Goal: Task Accomplishment & Management: Manage account settings

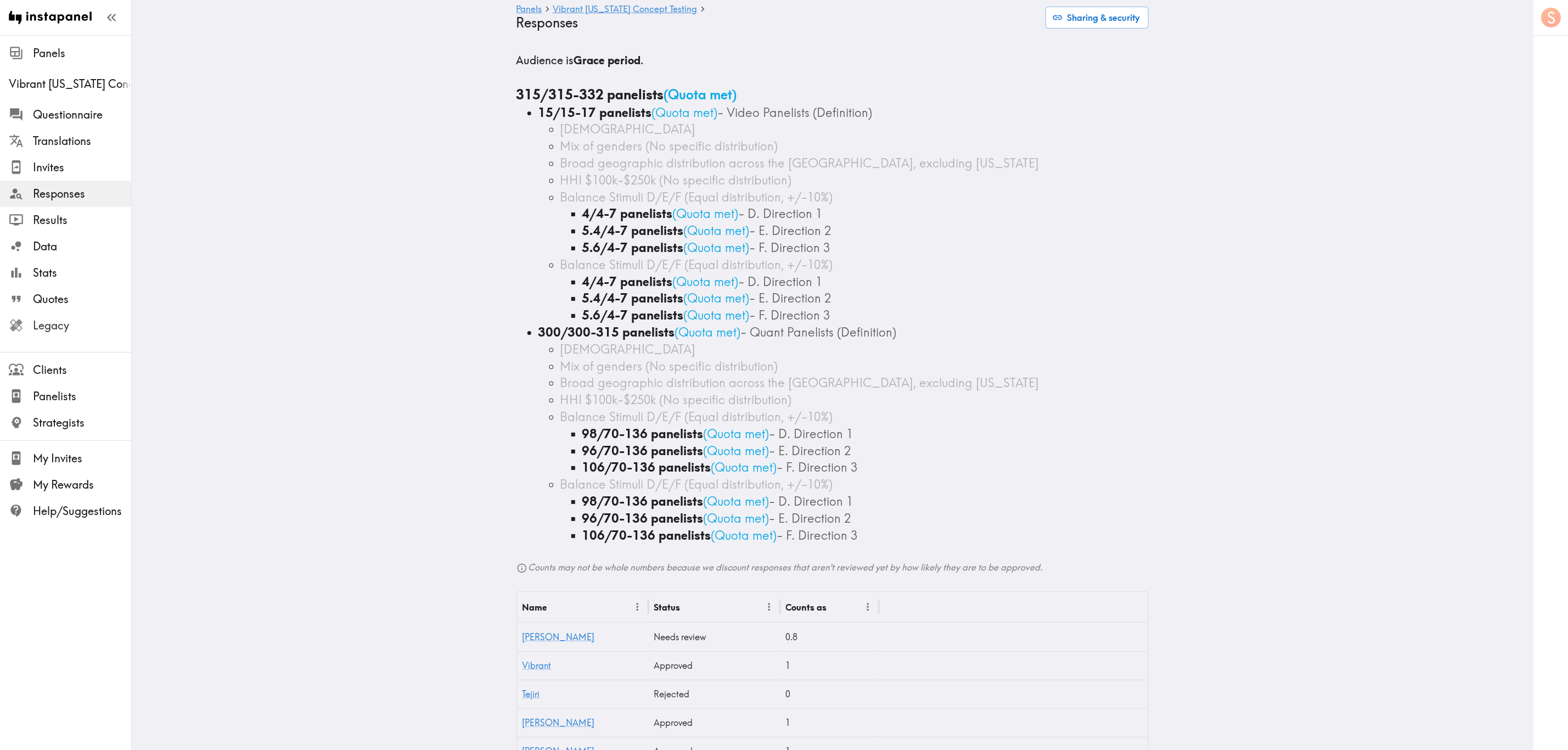
click at [111, 333] on span "Legacy" at bounding box center [82, 325] width 98 height 20
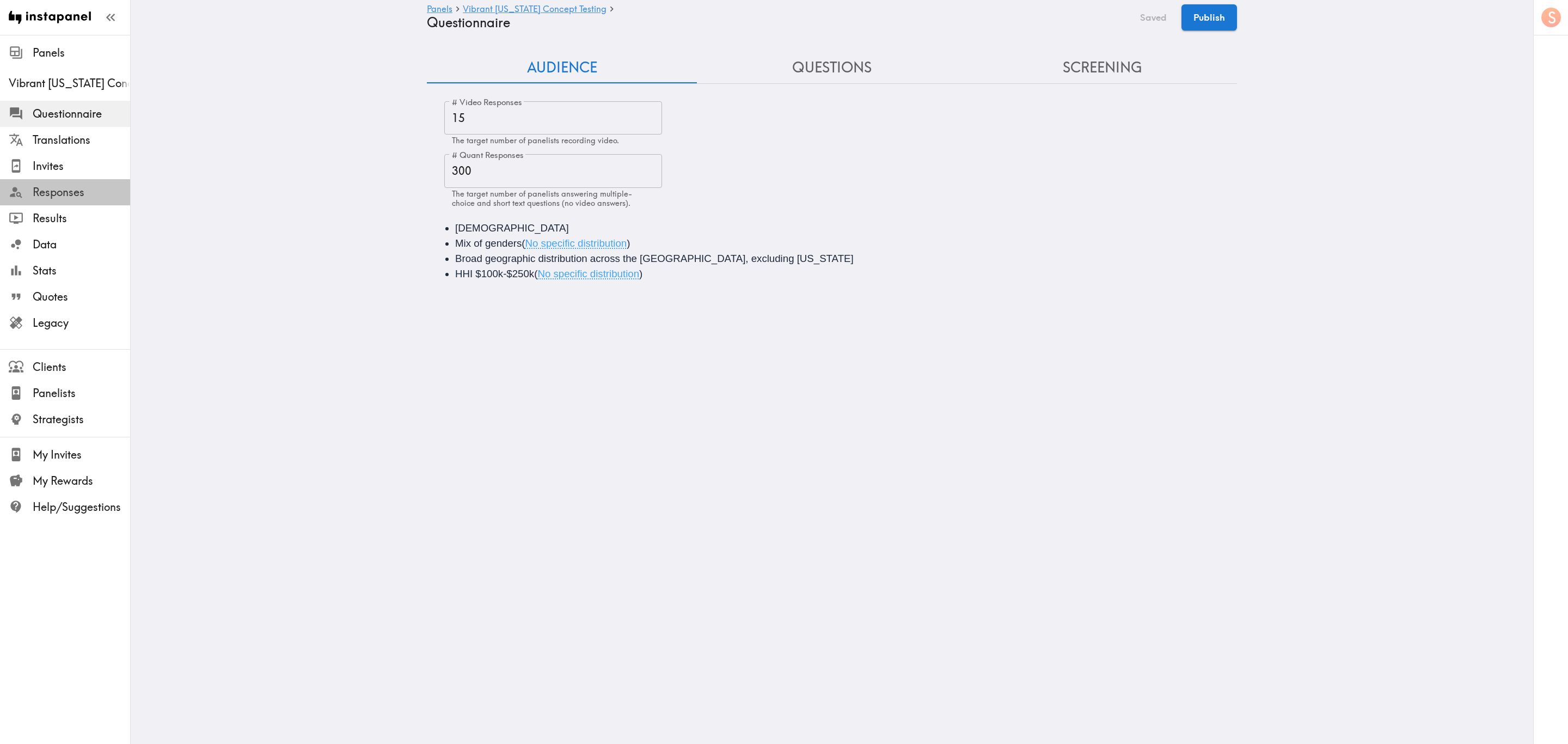
click at [94, 203] on div "Responses" at bounding box center [65, 192] width 130 height 29
click at [99, 165] on span "Invites" at bounding box center [82, 166] width 97 height 15
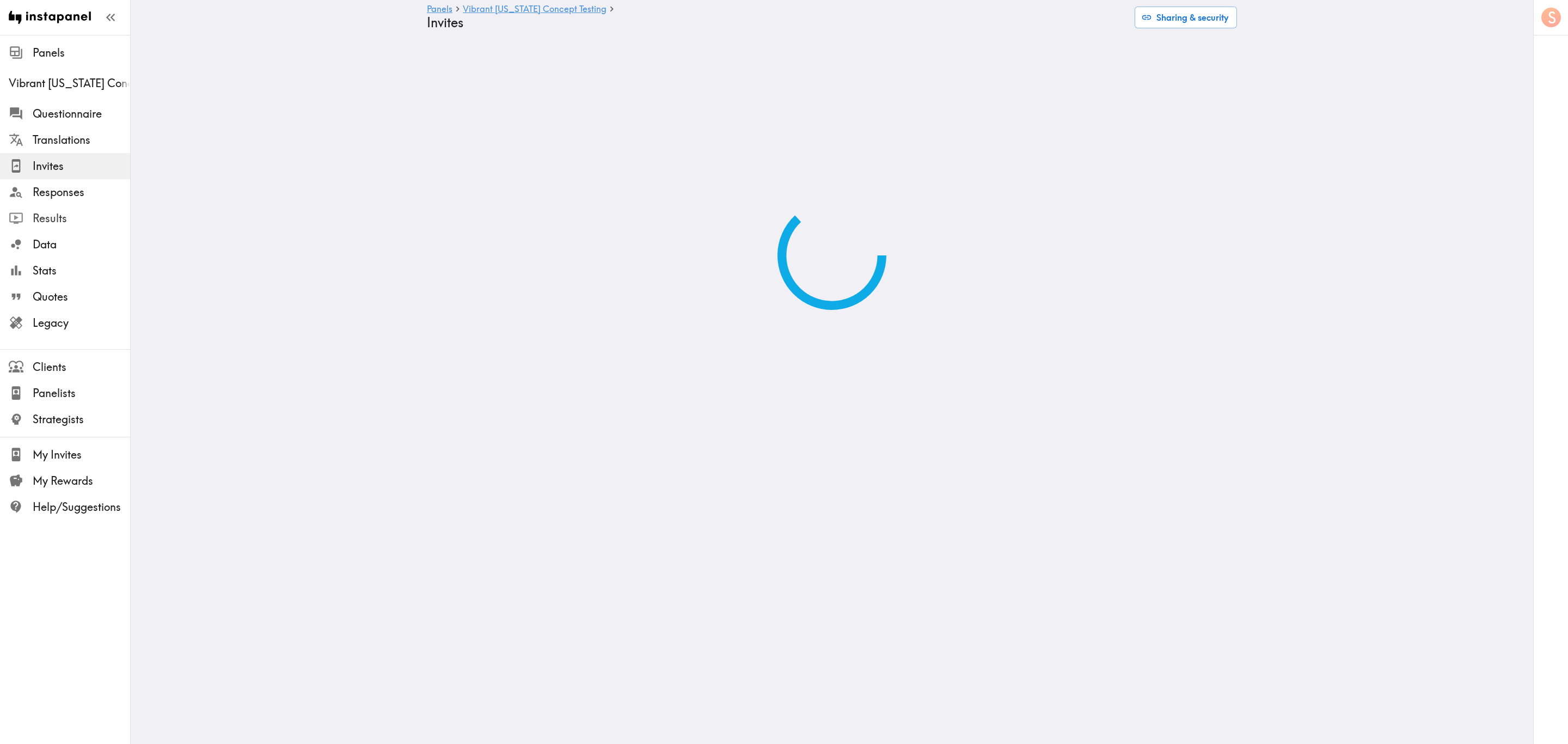
click at [89, 209] on span "Results" at bounding box center [82, 219] width 97 height 19
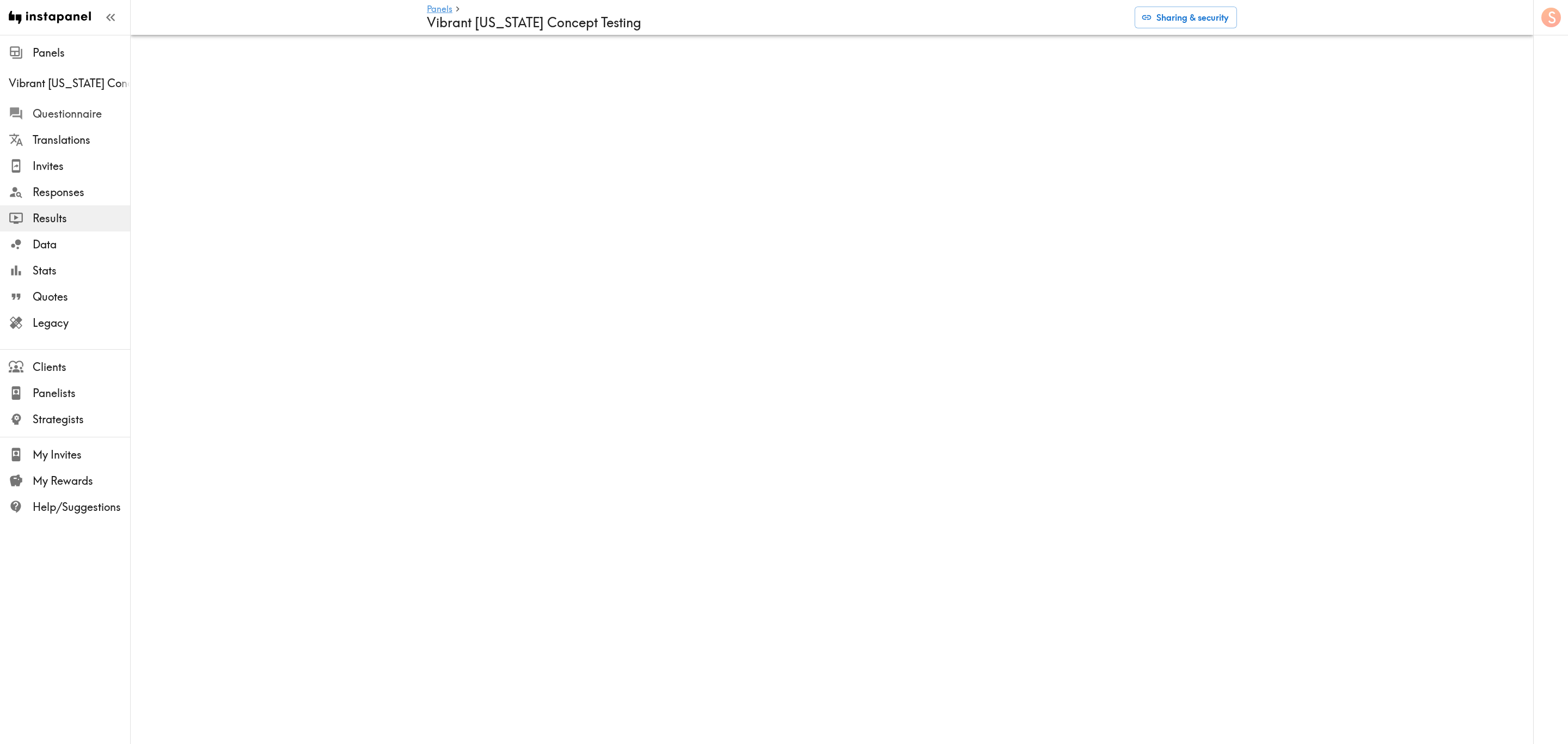
click at [90, 110] on span "Questionnaire" at bounding box center [82, 113] width 97 height 15
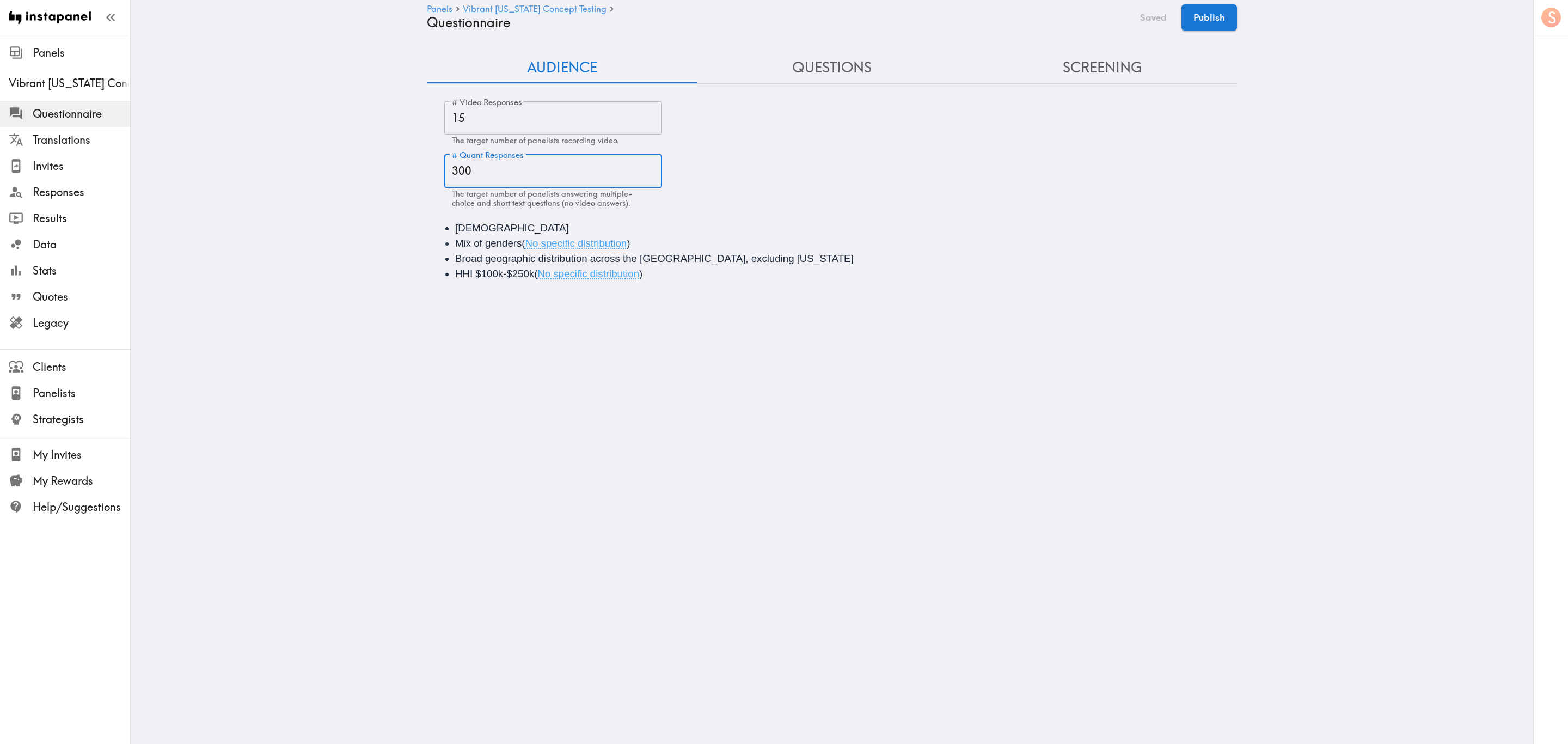
drag, startPoint x: 519, startPoint y: 172, endPoint x: 452, endPoint y: 172, distance: 67.0
click at [452, 172] on input "300" at bounding box center [553, 170] width 218 height 33
type input "310"
click at [940, 29] on button "Save now" at bounding box center [1146, 17] width 54 height 26
click at [940, 23] on button "Publish" at bounding box center [1209, 17] width 55 height 26
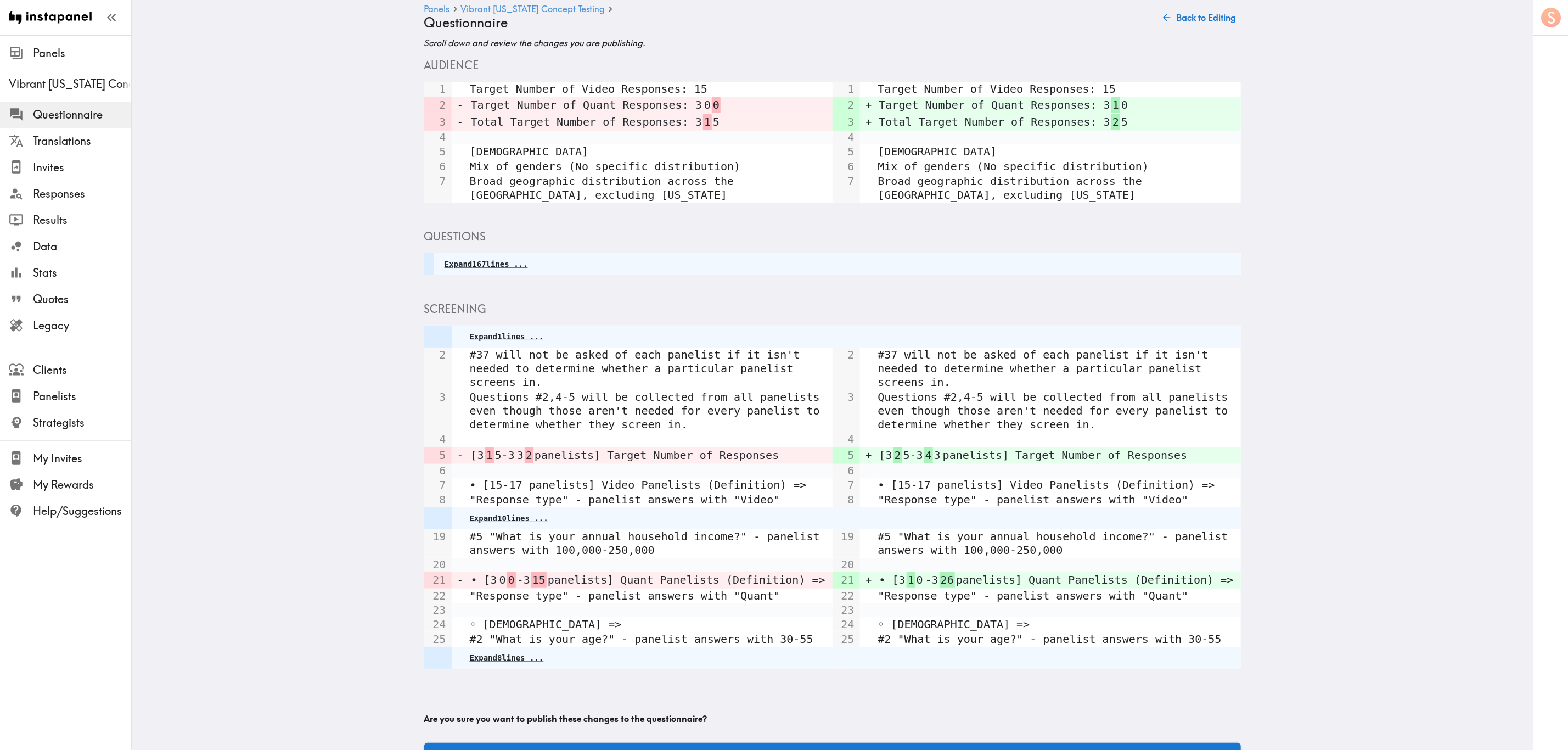
scroll to position [66, 0]
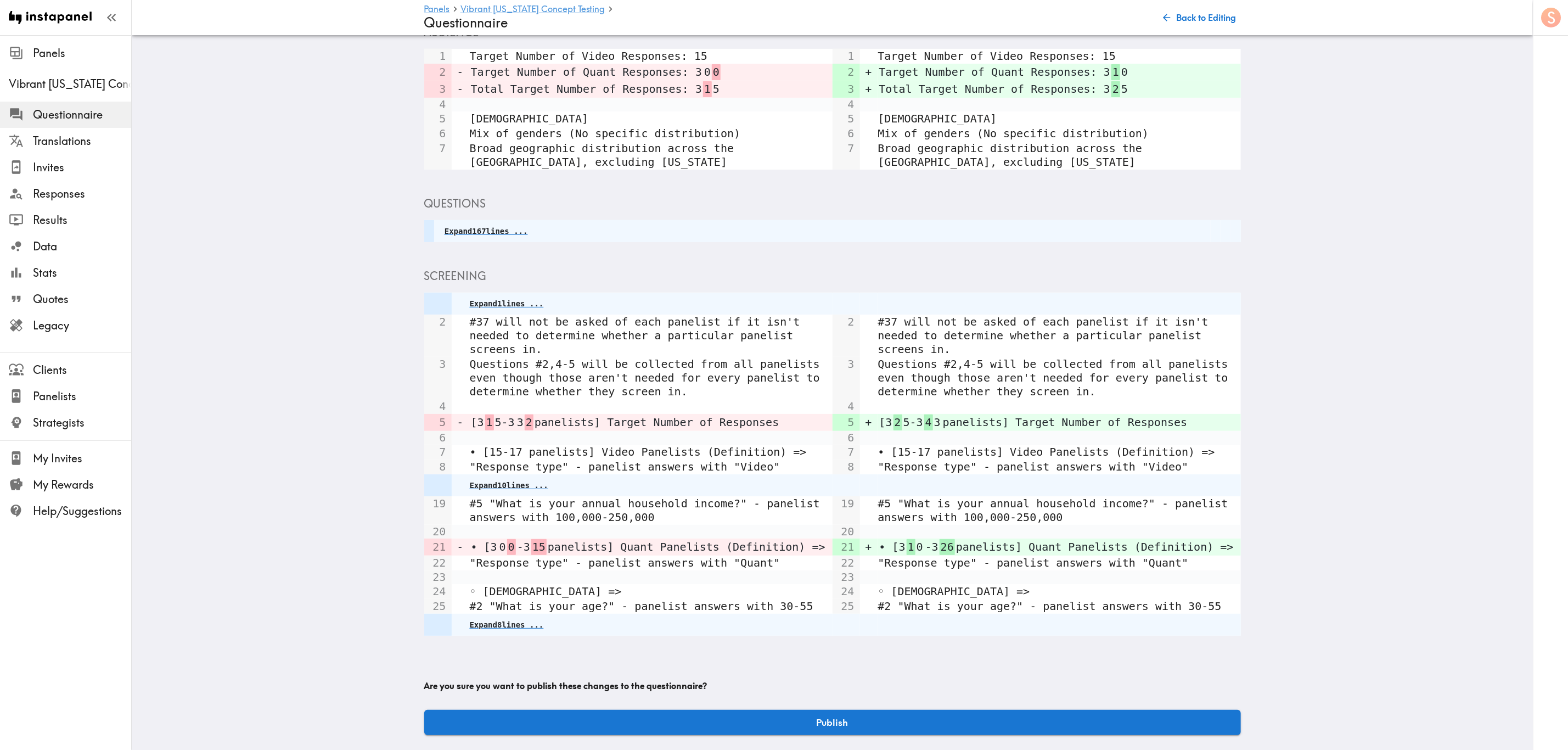
click at [919, 453] on main "Panels Vibrant Arizona Concept Testing Questionnaire Back to Editing Audience Q…" at bounding box center [833, 360] width 1402 height 784
click at [930, 453] on button "Publish" at bounding box center [832, 722] width 817 height 25
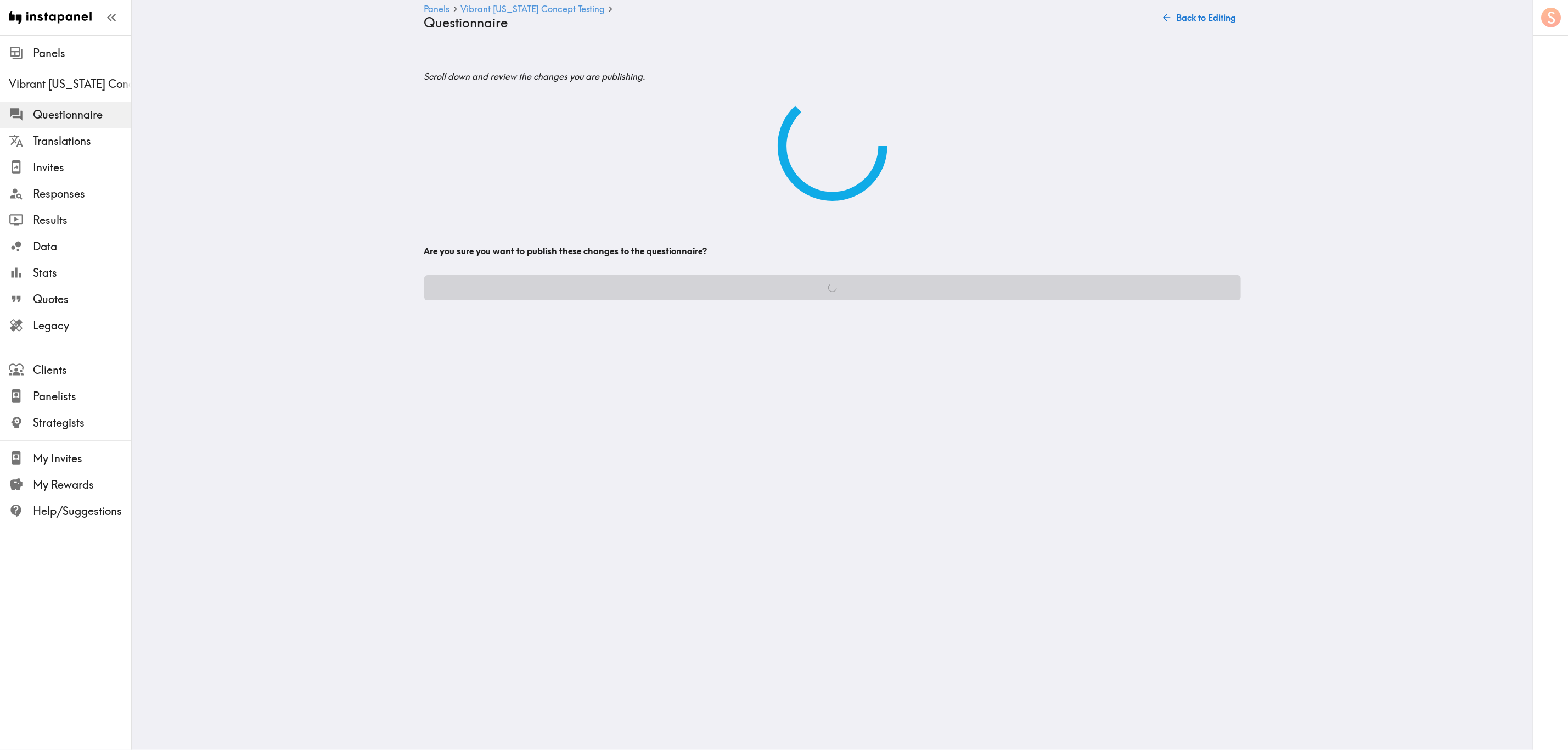
scroll to position [0, 0]
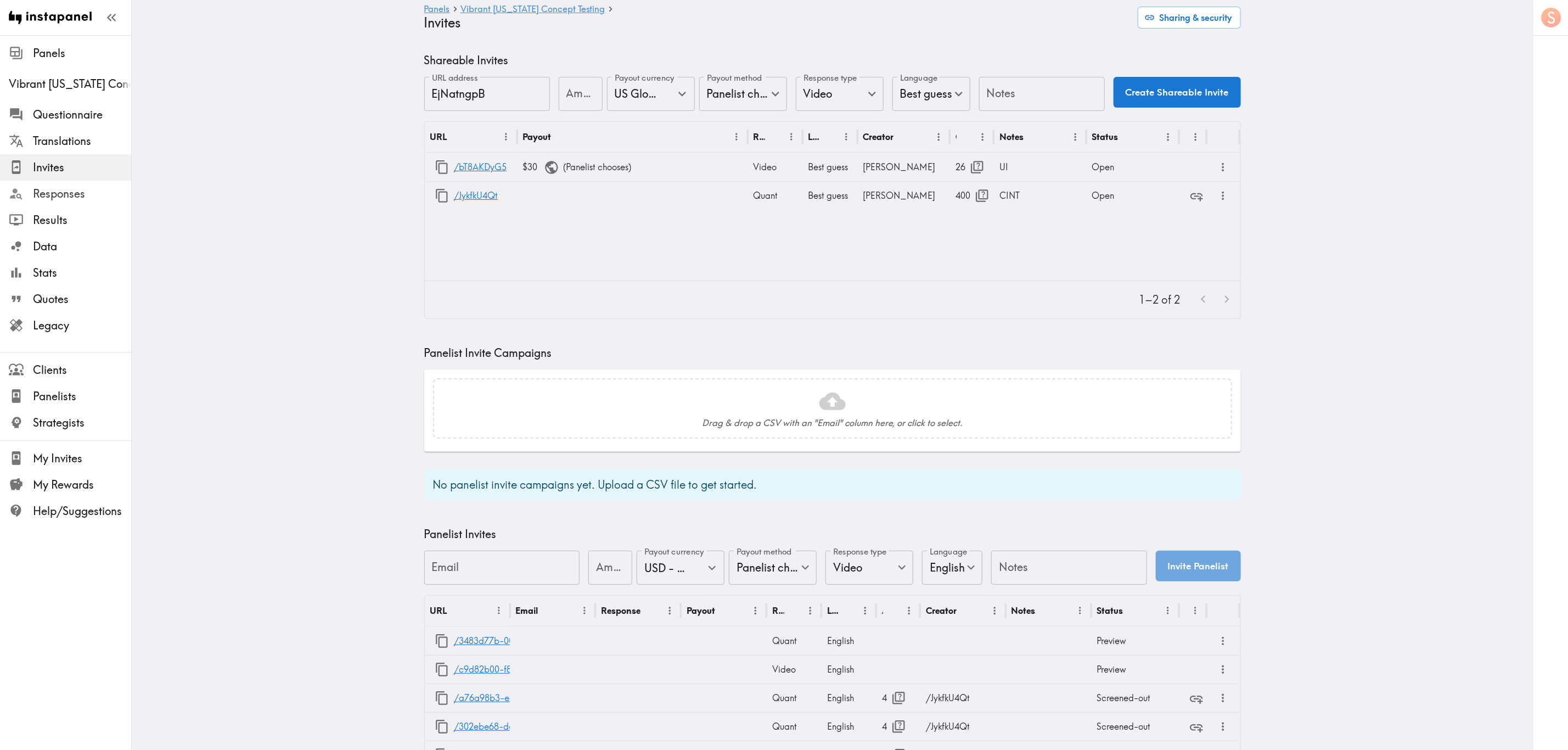
click at [81, 204] on div "Responses" at bounding box center [66, 193] width 131 height 29
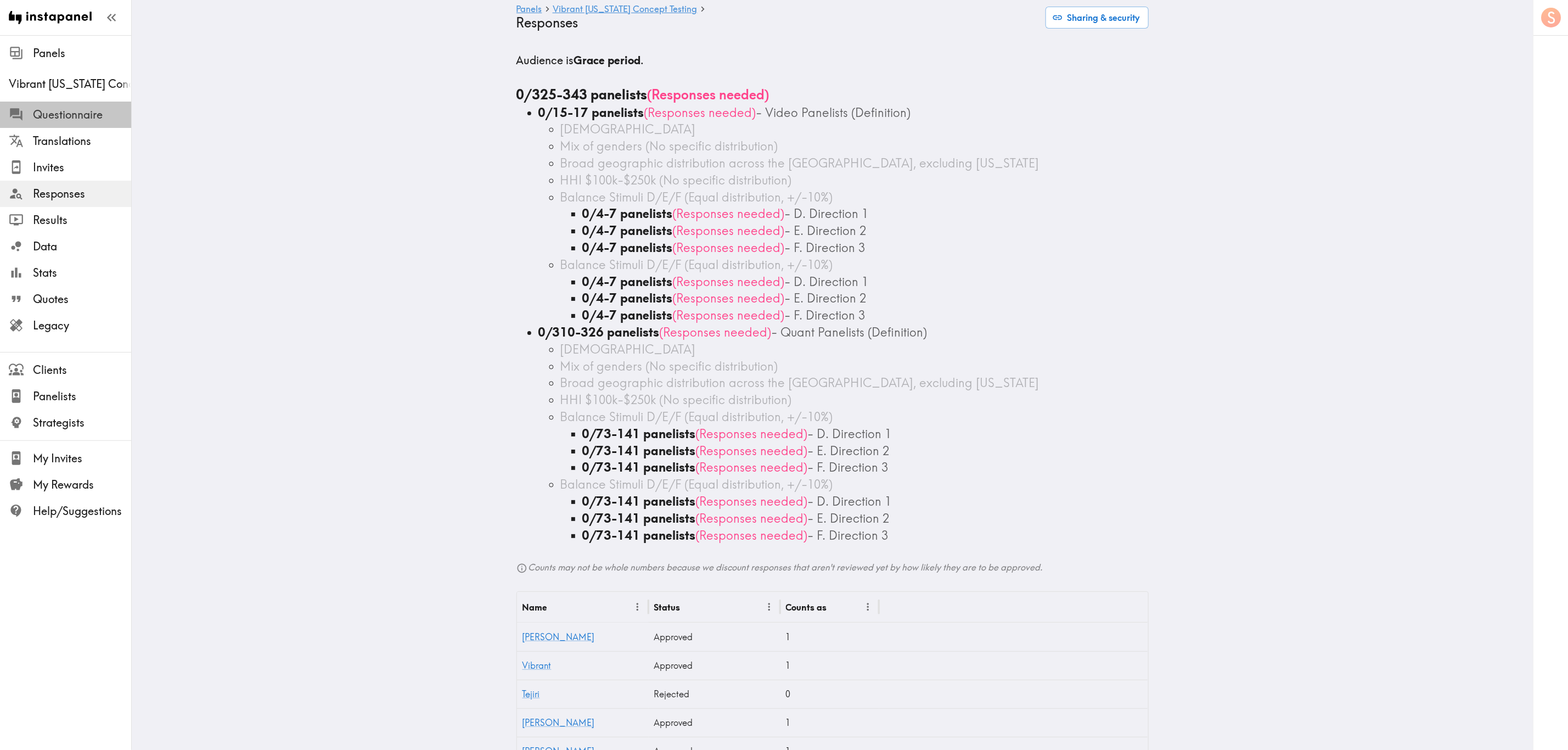
click at [97, 109] on span "Questionnaire" at bounding box center [82, 114] width 98 height 15
click at [64, 120] on span "Questionnaire" at bounding box center [82, 114] width 98 height 15
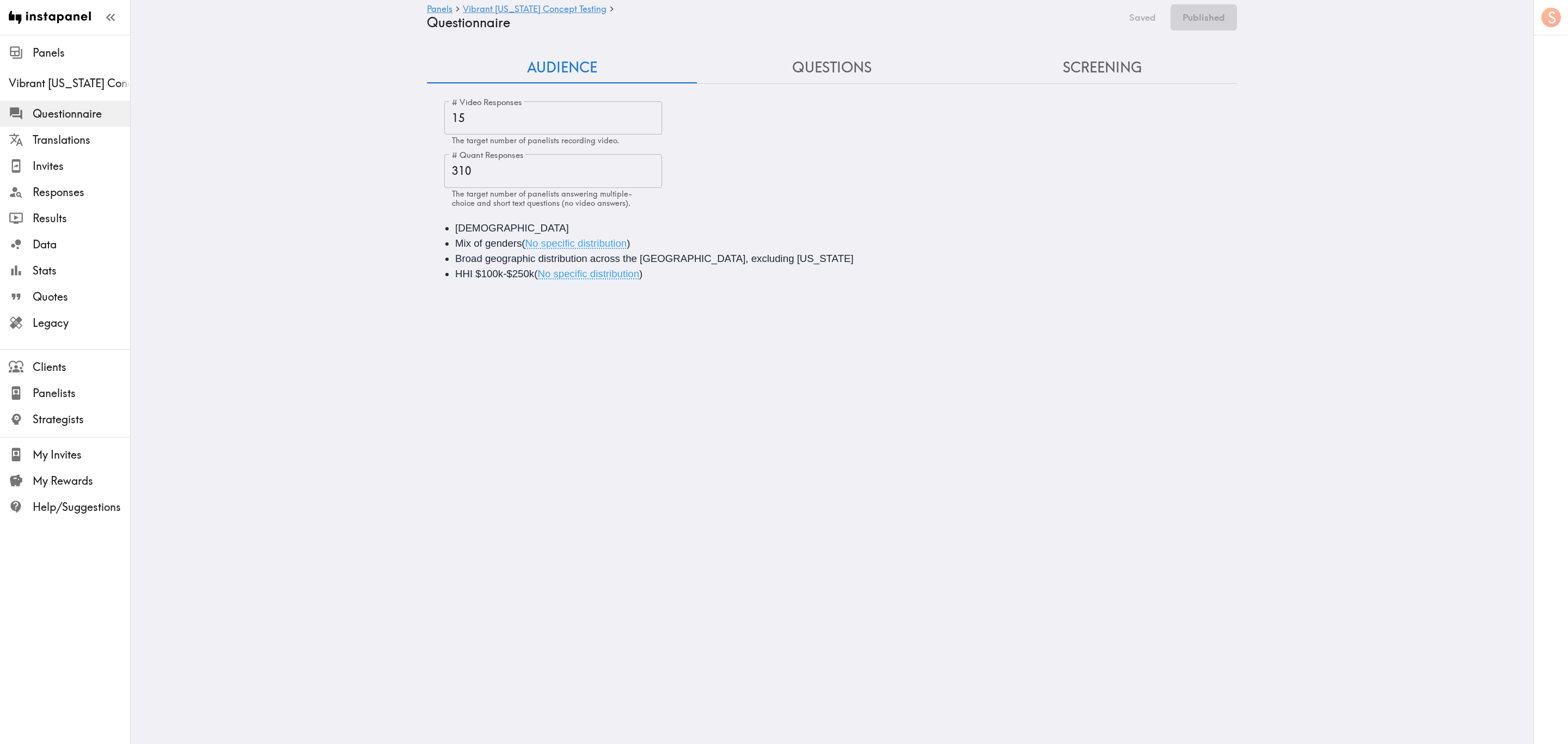
click at [546, 226] on li "[DEMOGRAPHIC_DATA]" at bounding box center [847, 228] width 784 height 15
click at [1141, 21] on button "Edited" at bounding box center [1141, 17] width 40 height 26
click at [1222, 18] on button "Publish" at bounding box center [1209, 17] width 55 height 26
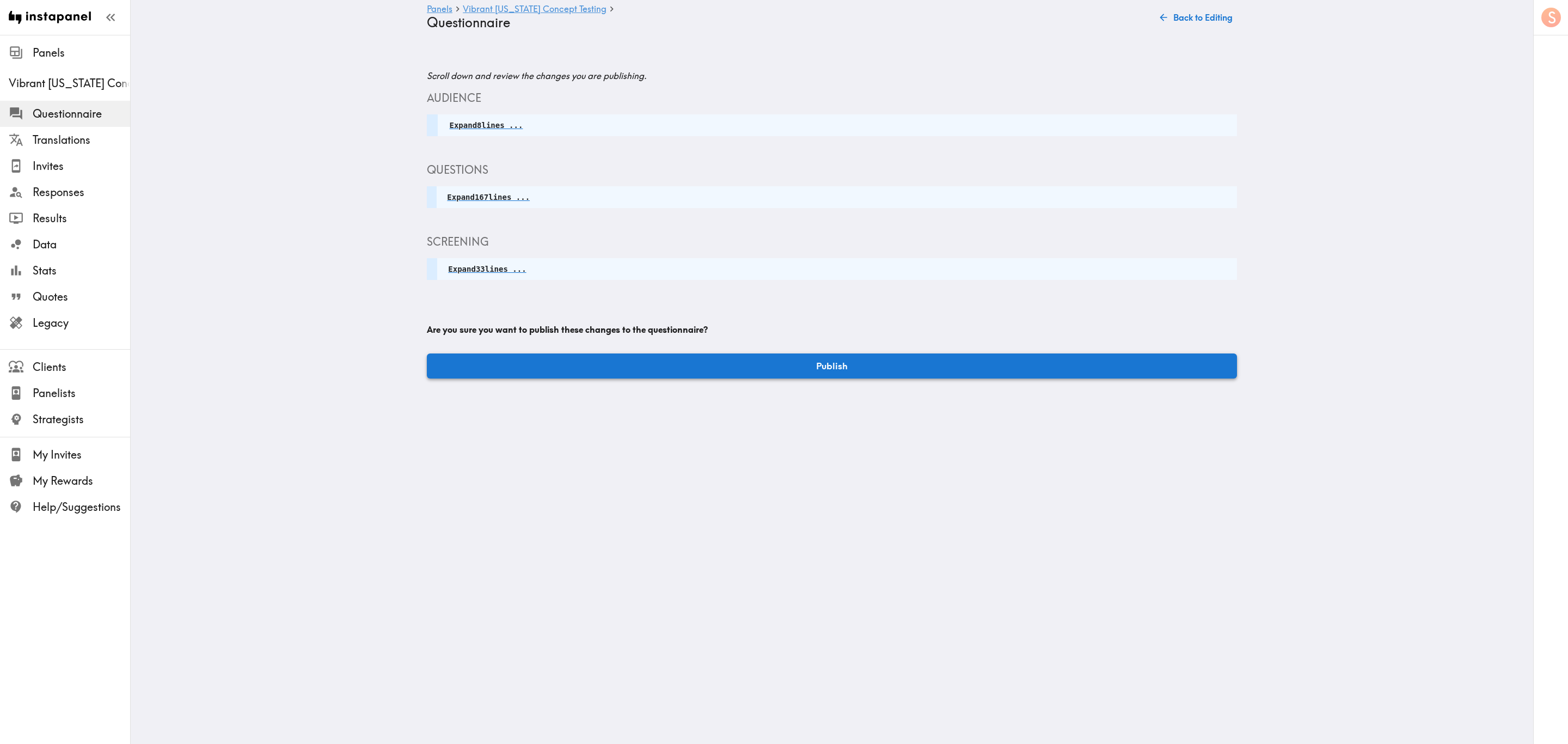
click at [900, 373] on button "Publish" at bounding box center [831, 365] width 810 height 25
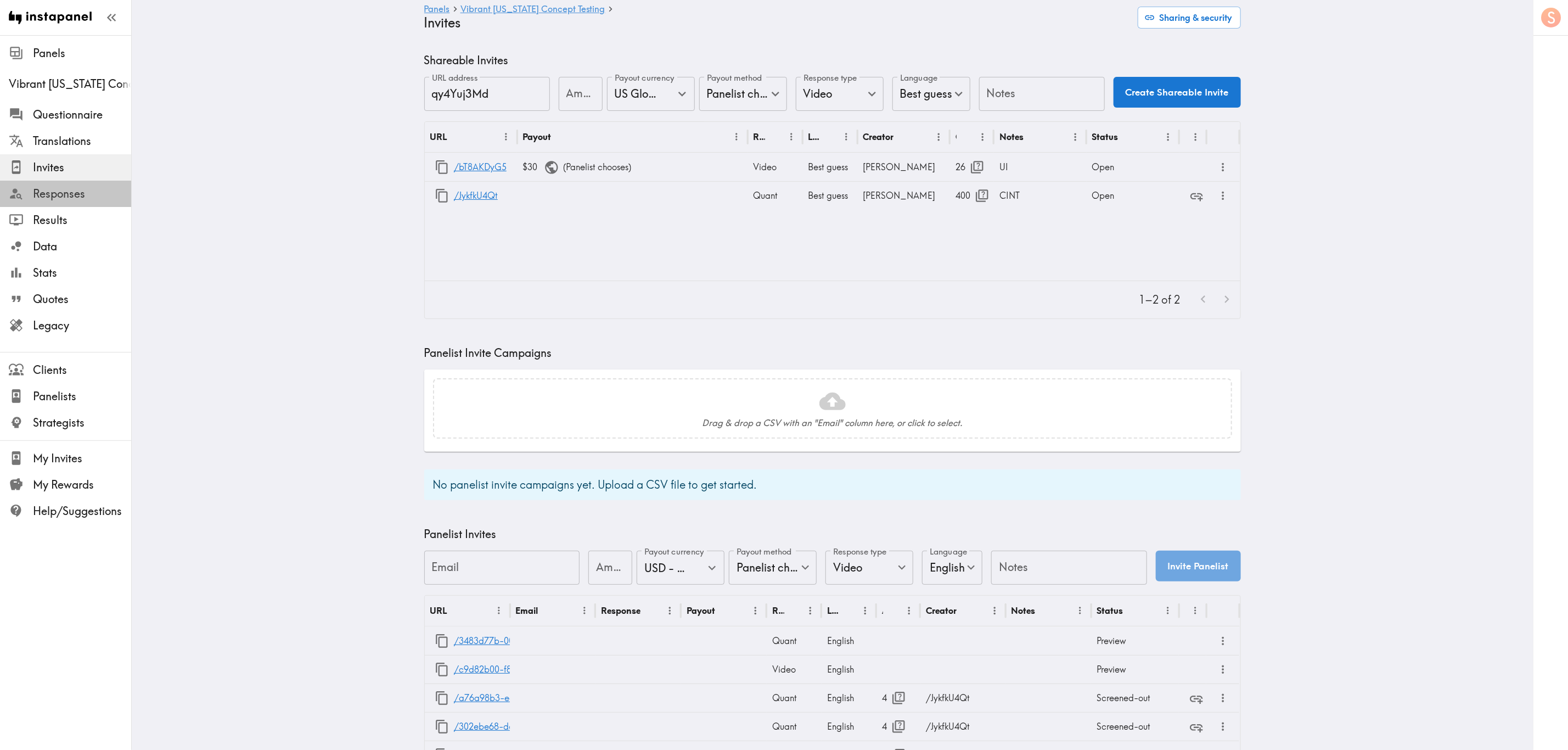
click at [94, 195] on span "Responses" at bounding box center [82, 193] width 98 height 15
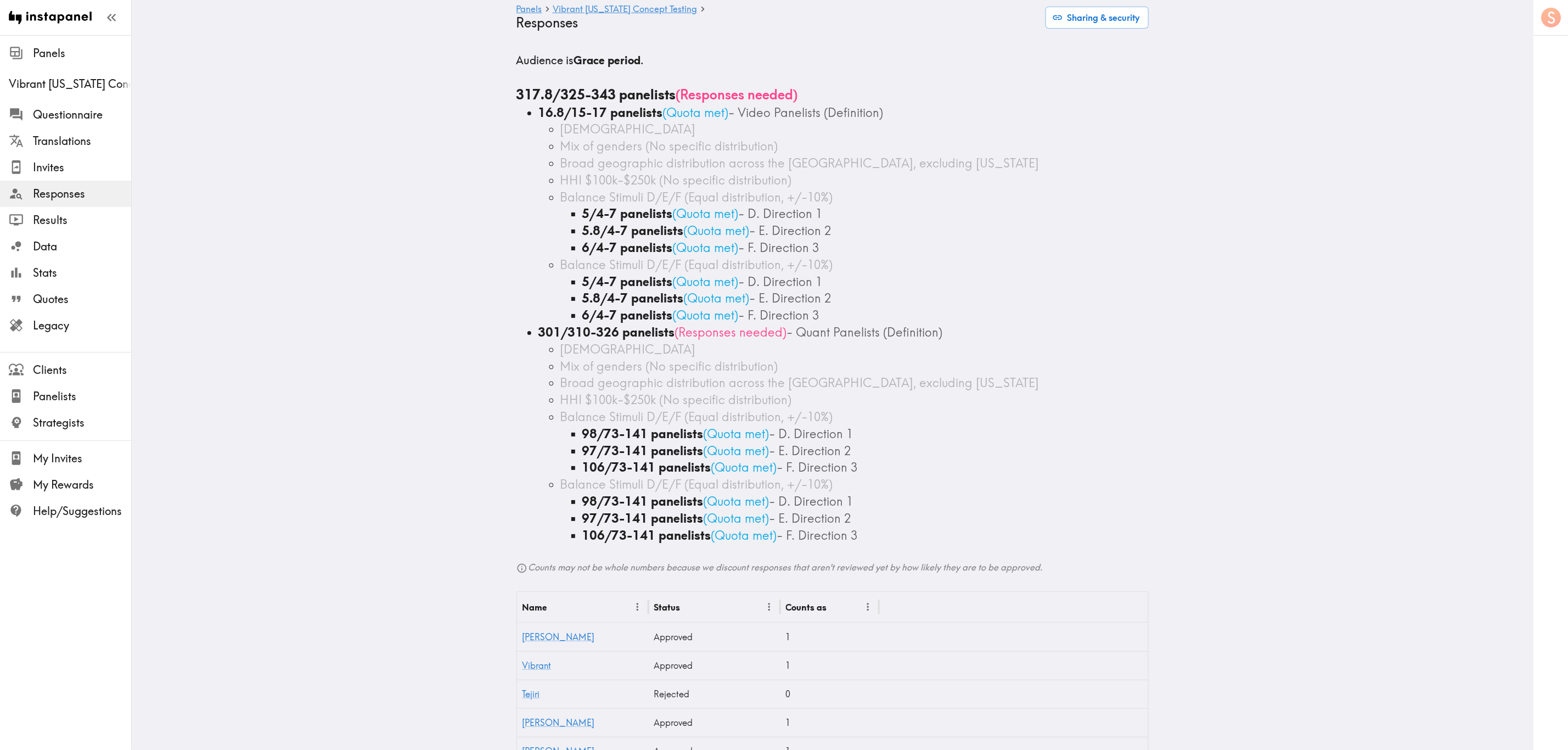
click at [715, 346] on div "[DEMOGRAPHIC_DATA]" at bounding box center [854, 349] width 589 height 17
drag, startPoint x: 95, startPoint y: 221, endPoint x: 86, endPoint y: 228, distance: 11.4
drag, startPoint x: 86, startPoint y: 228, endPoint x: 336, endPoint y: 164, distance: 258.1
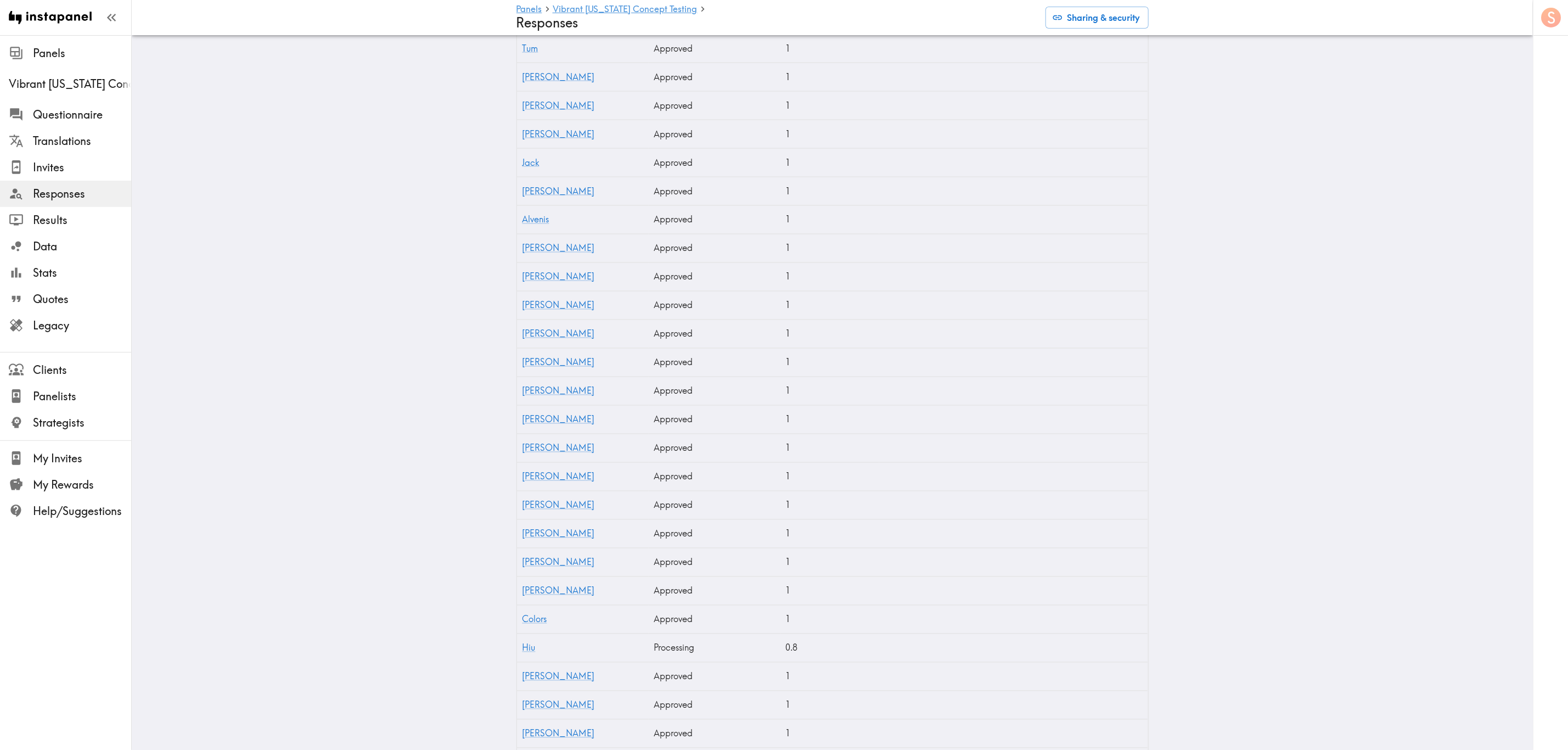
scroll to position [4645, 0]
click at [523, 497] on link "Hiu" at bounding box center [529, 502] width 13 height 11
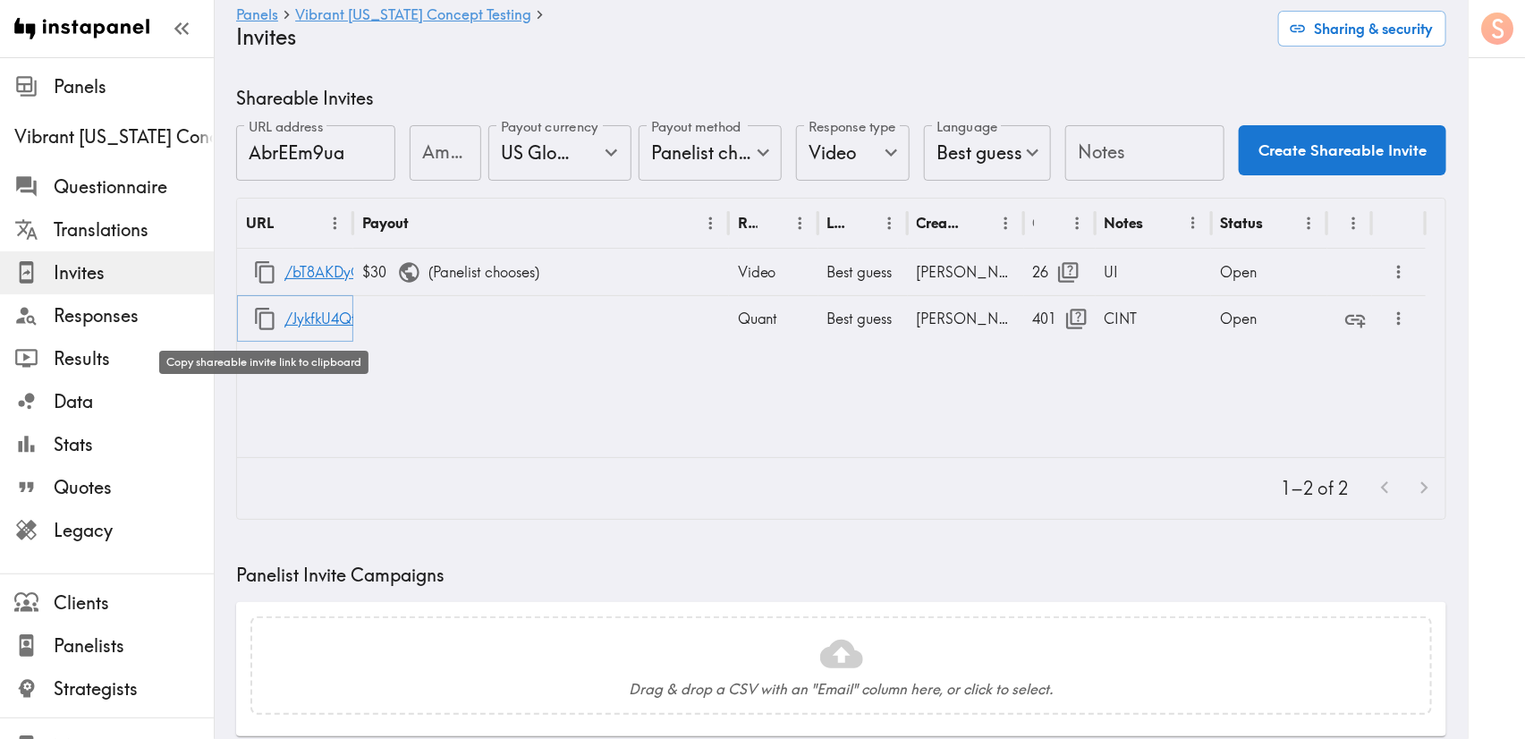
click at [273, 324] on icon "button" at bounding box center [265, 319] width 20 height 22
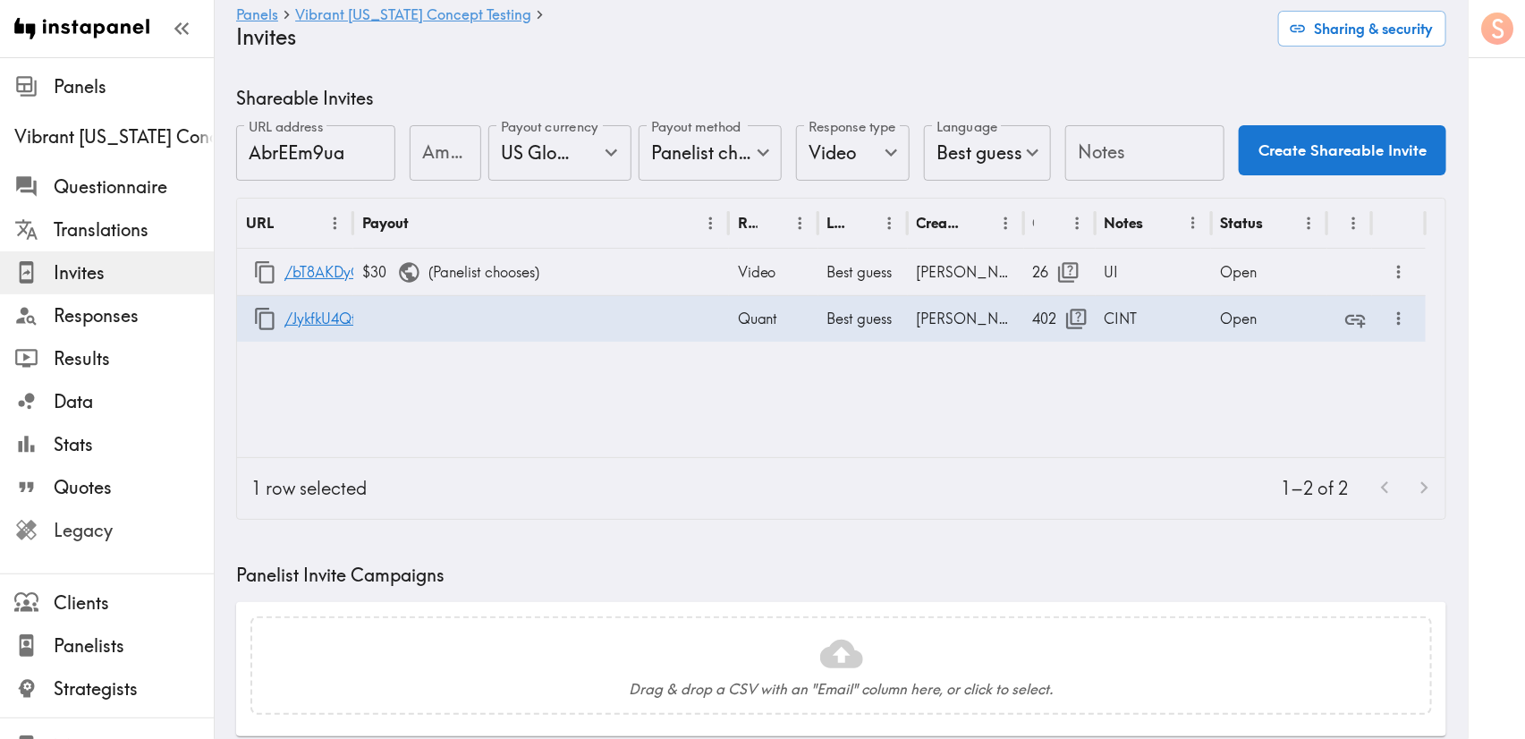
click at [147, 523] on span "Legacy" at bounding box center [134, 530] width 160 height 25
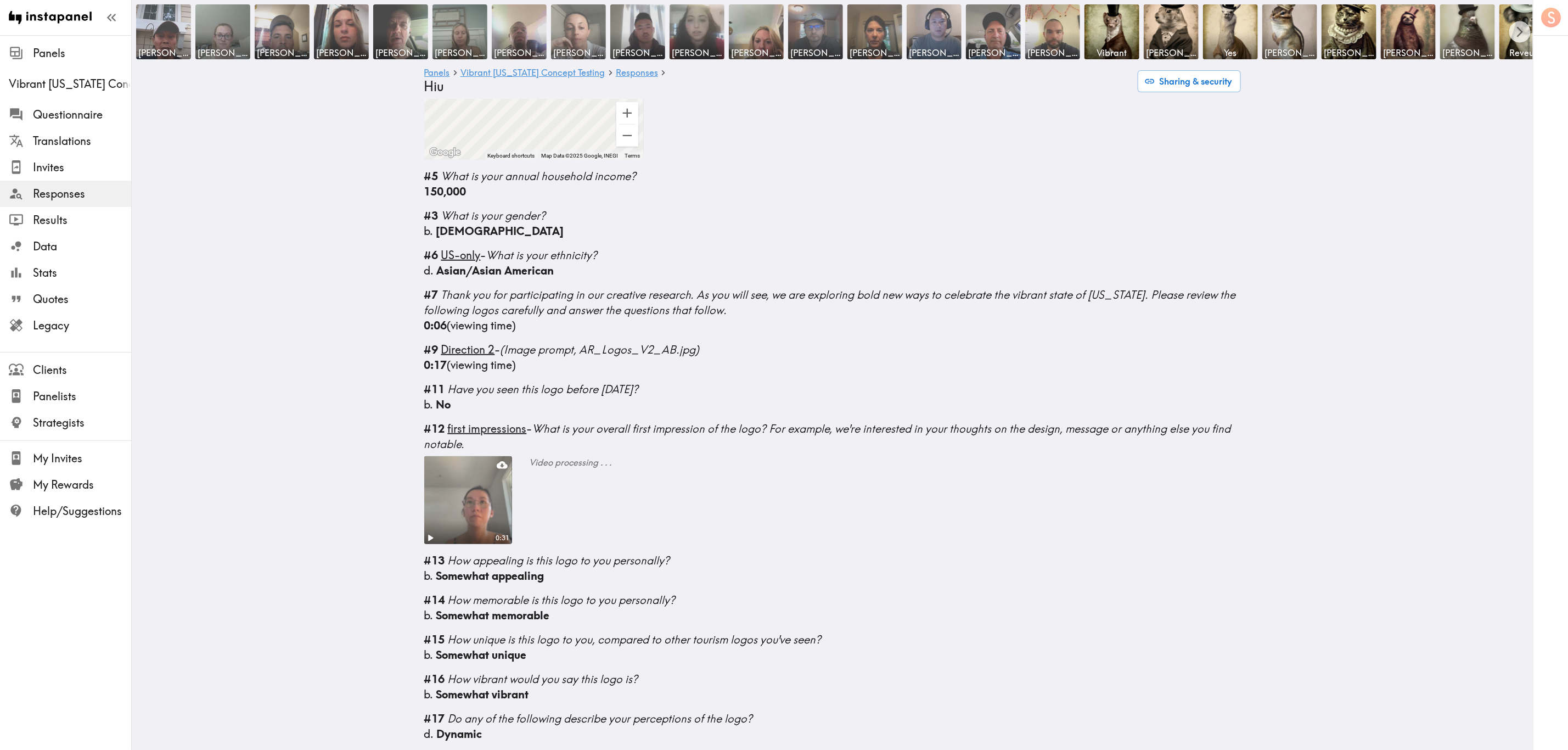
scroll to position [576, 0]
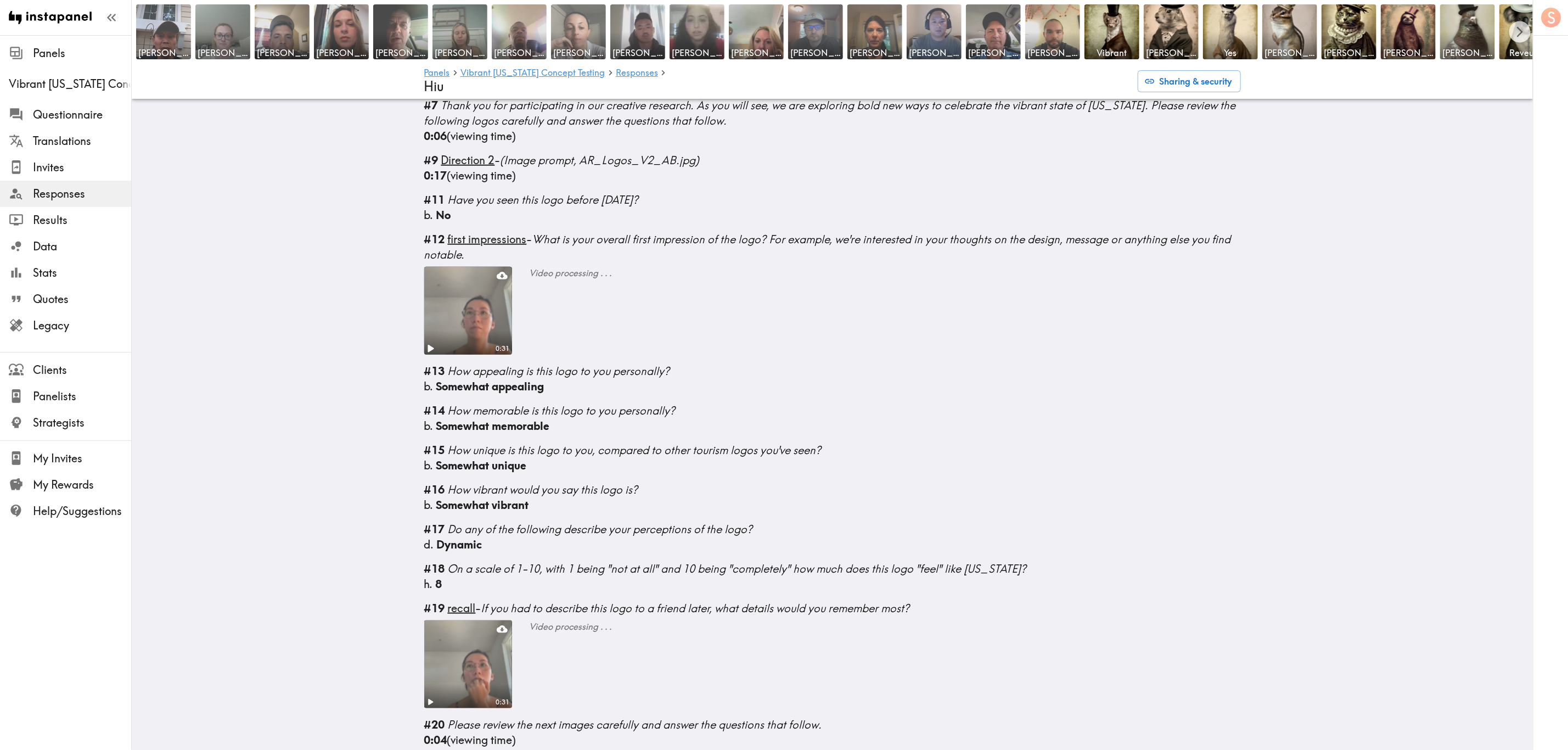
click at [427, 343] on icon "Play" at bounding box center [430, 348] width 14 height 14
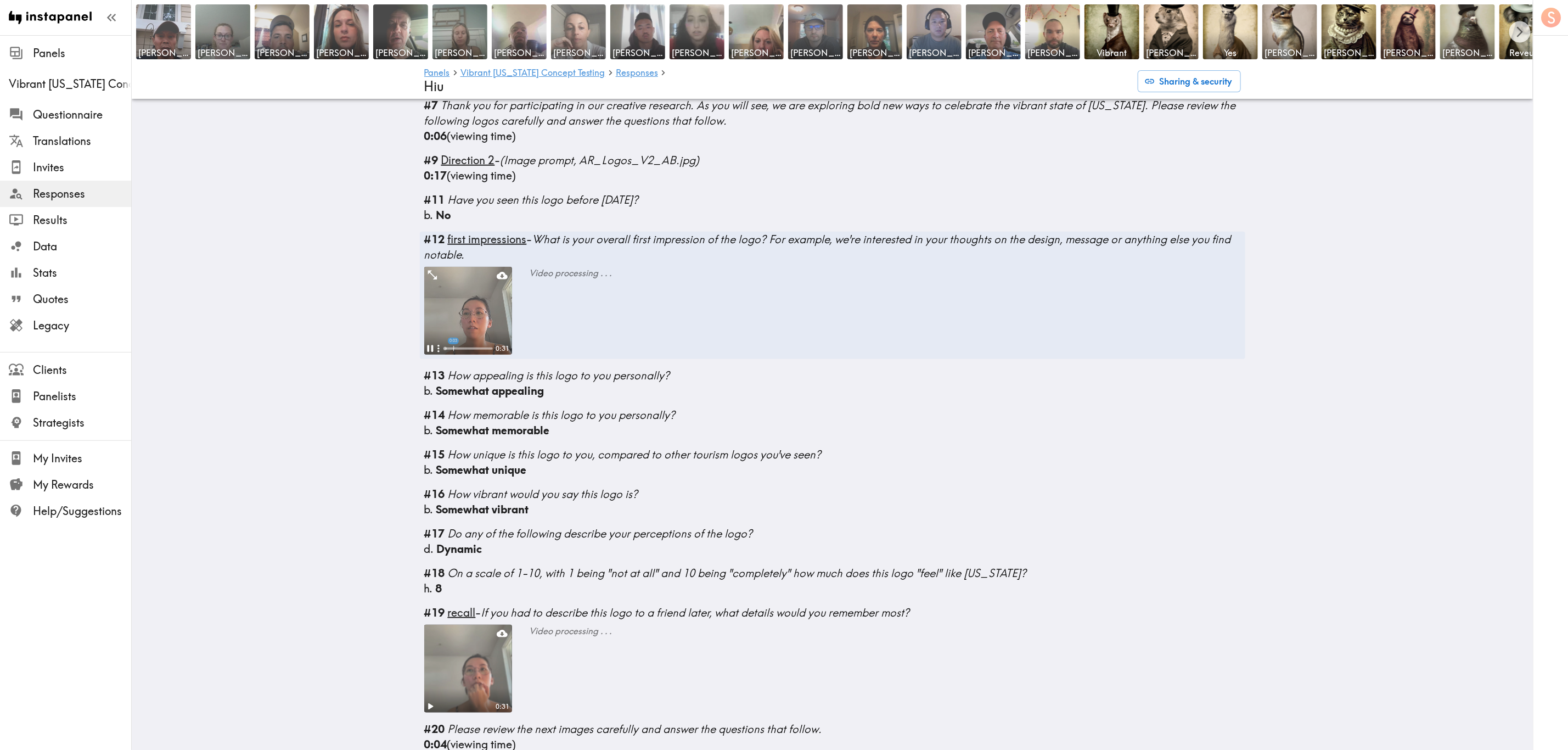
click at [445, 349] on div at bounding box center [468, 349] width 47 height 2
click at [72, 219] on span "Results" at bounding box center [82, 220] width 98 height 15
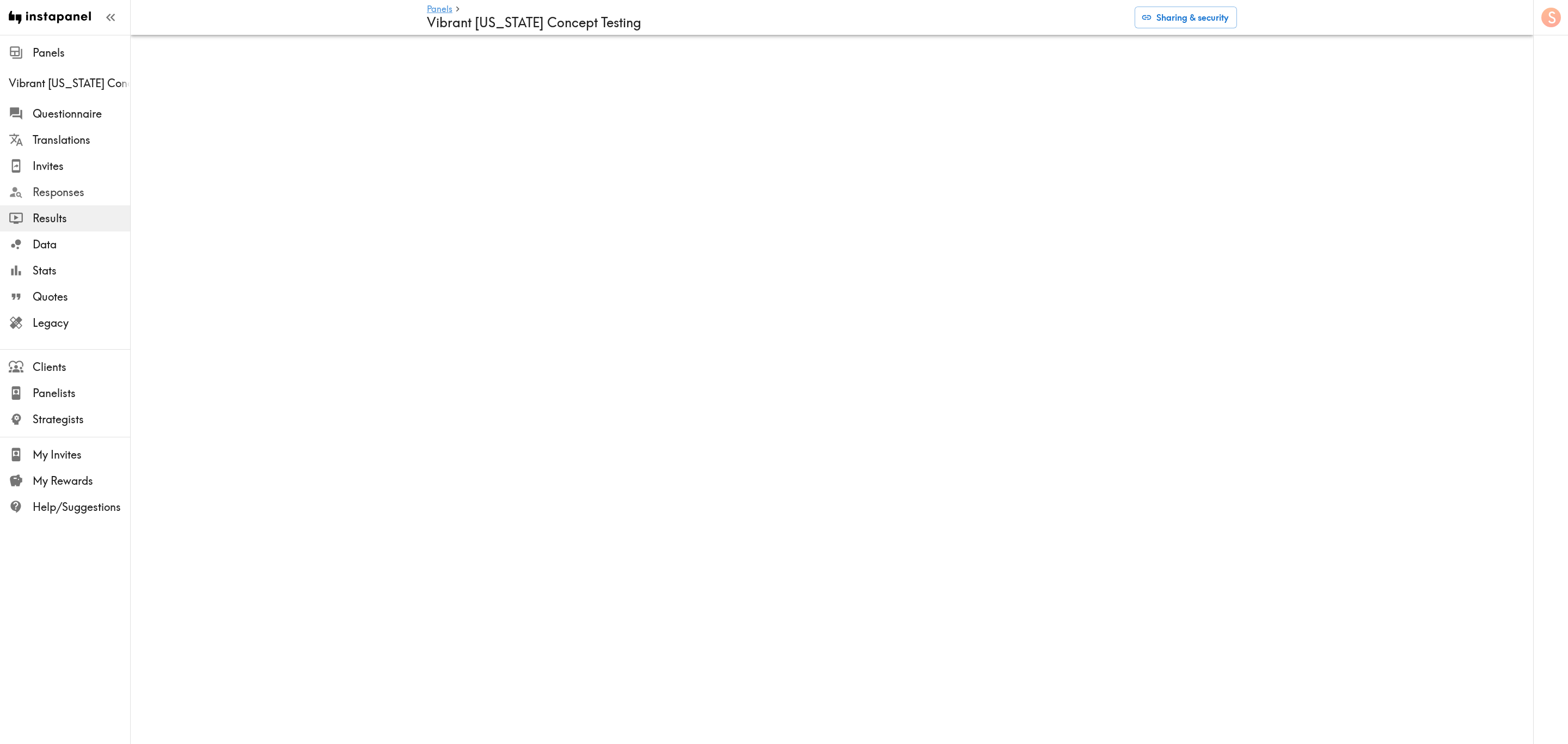
click at [84, 186] on span "Responses" at bounding box center [82, 192] width 97 height 15
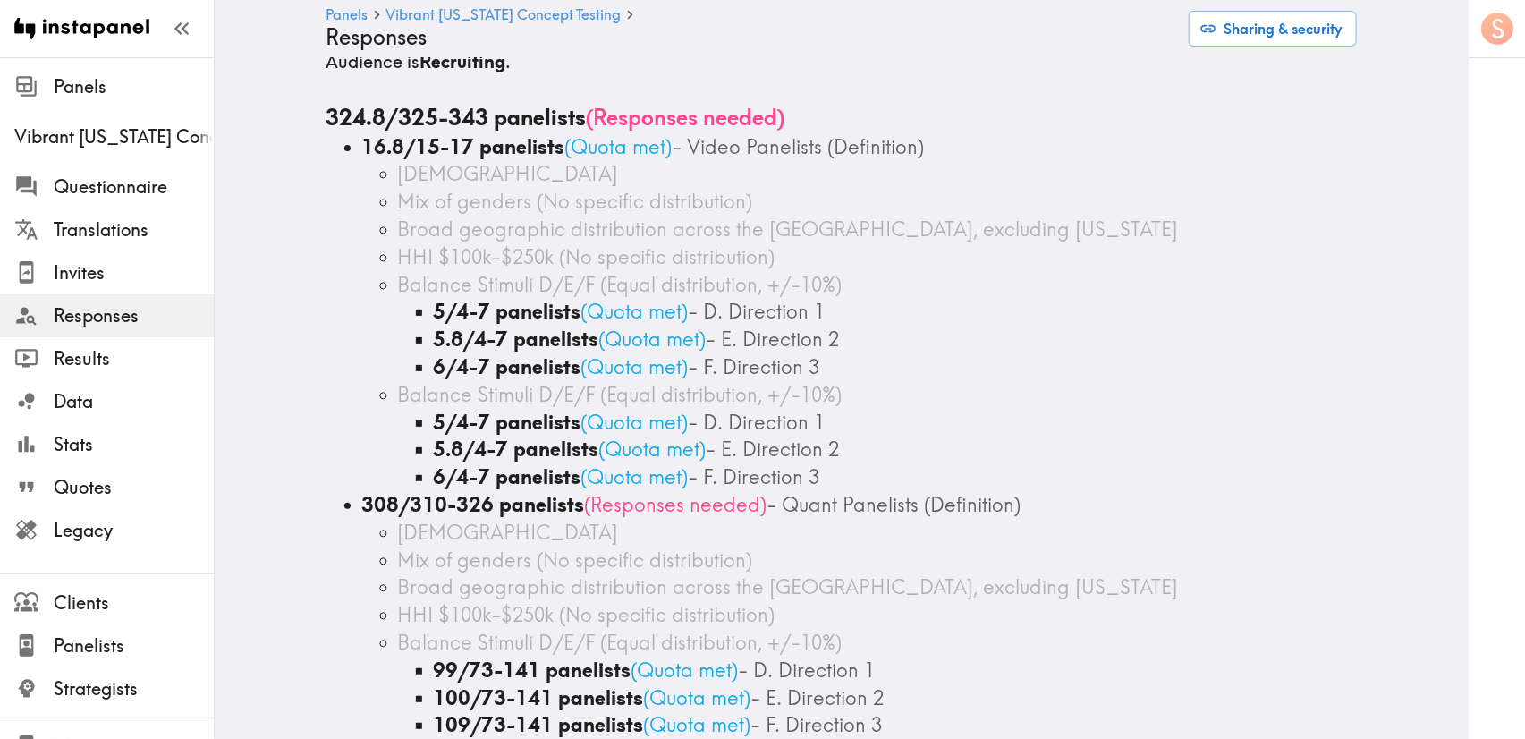
scroll to position [268, 0]
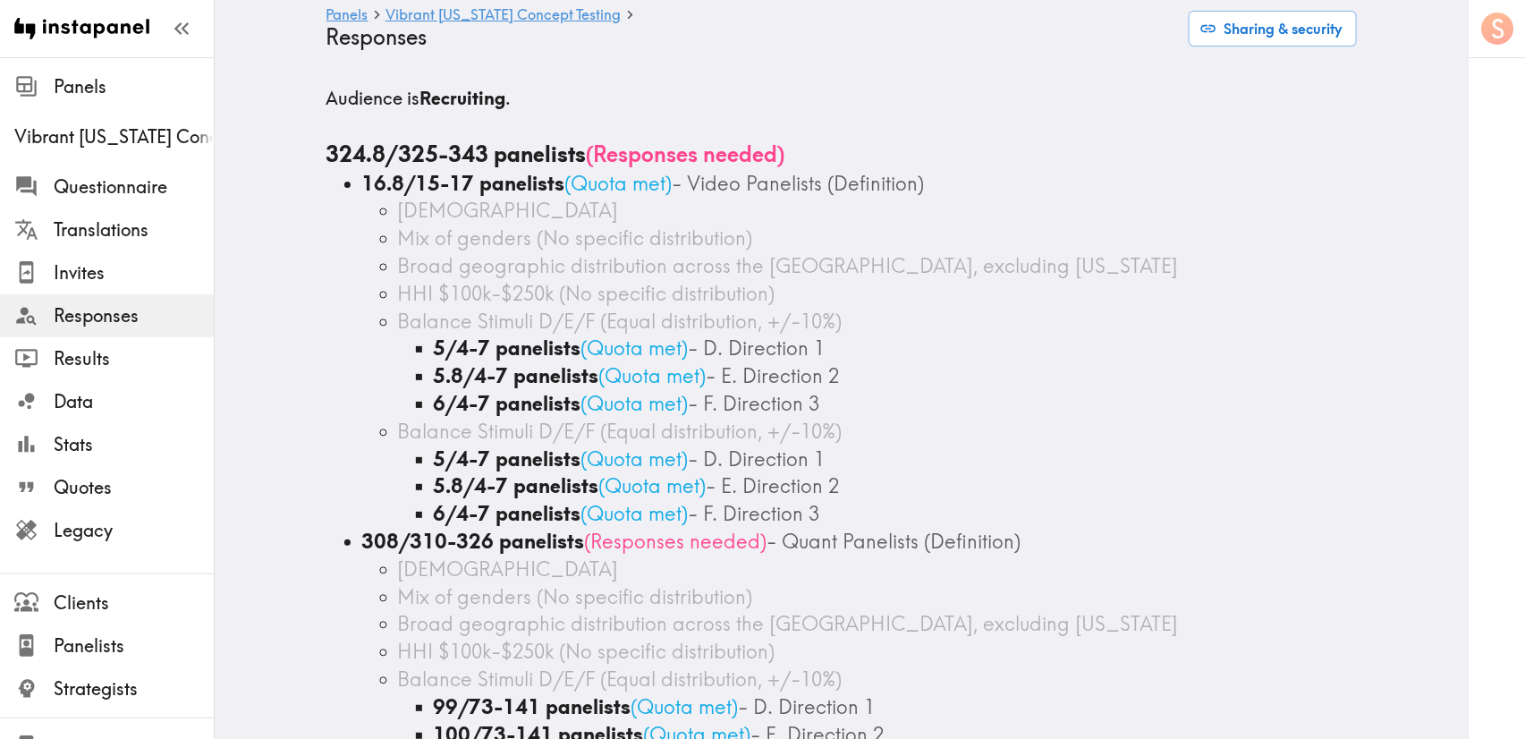
scroll to position [134, 0]
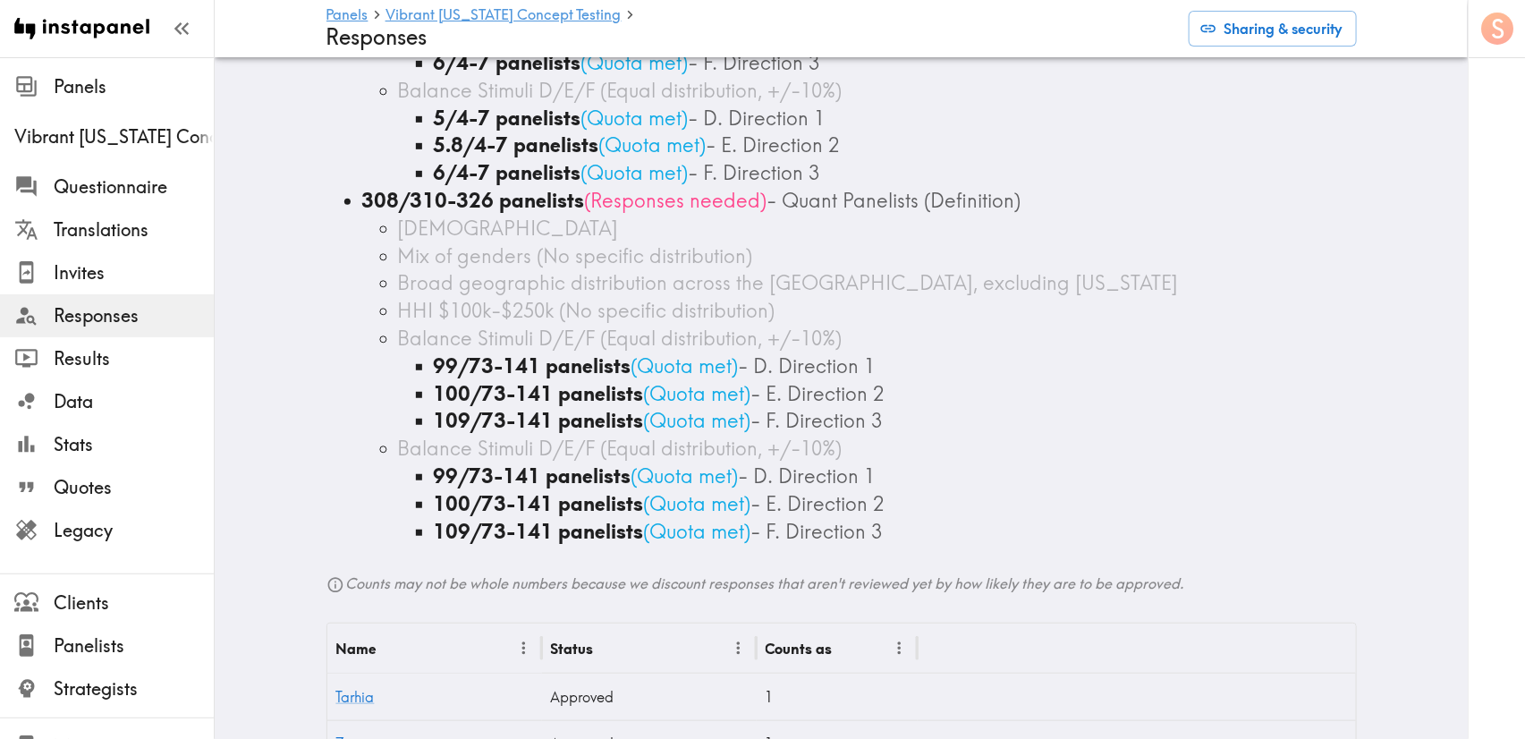
scroll to position [537, 0]
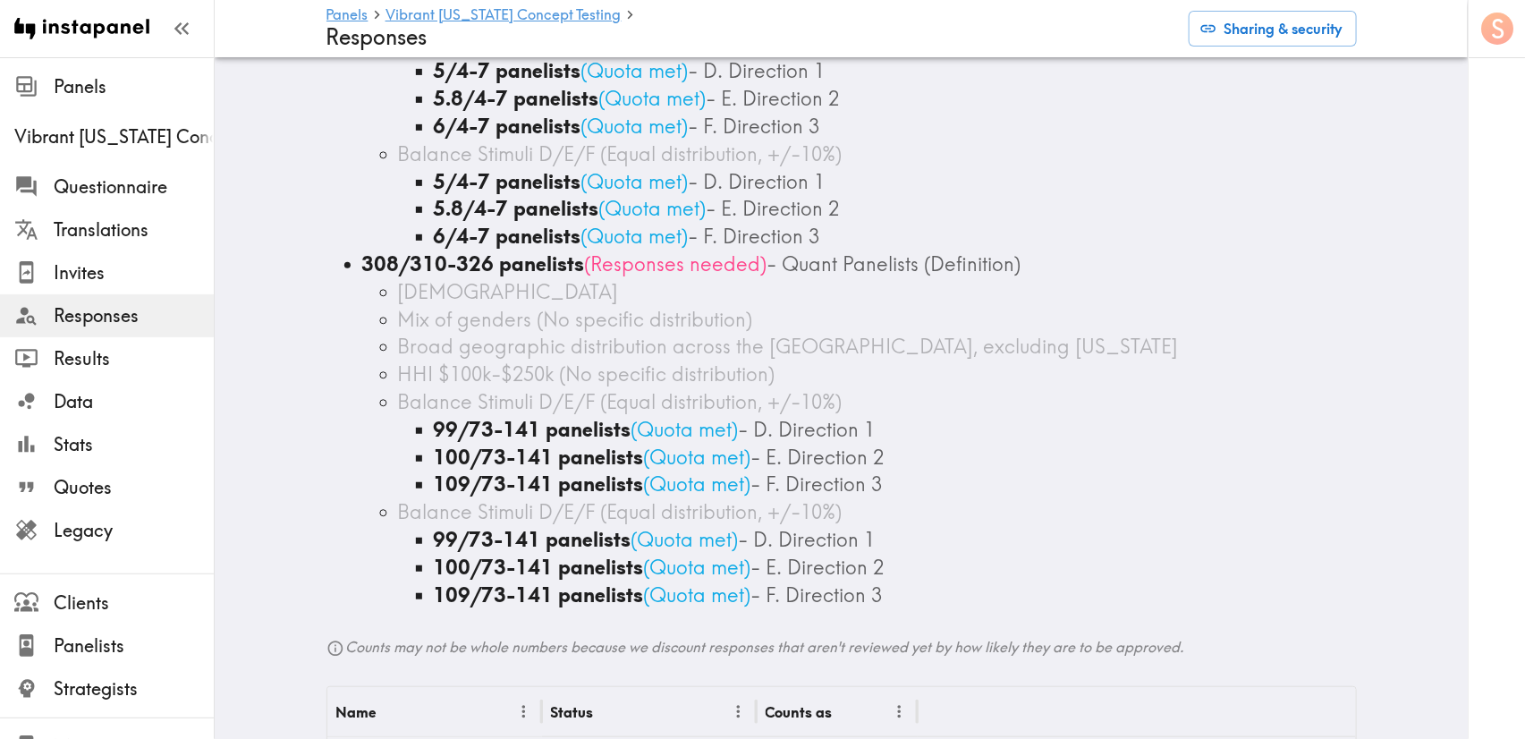
scroll to position [134, 0]
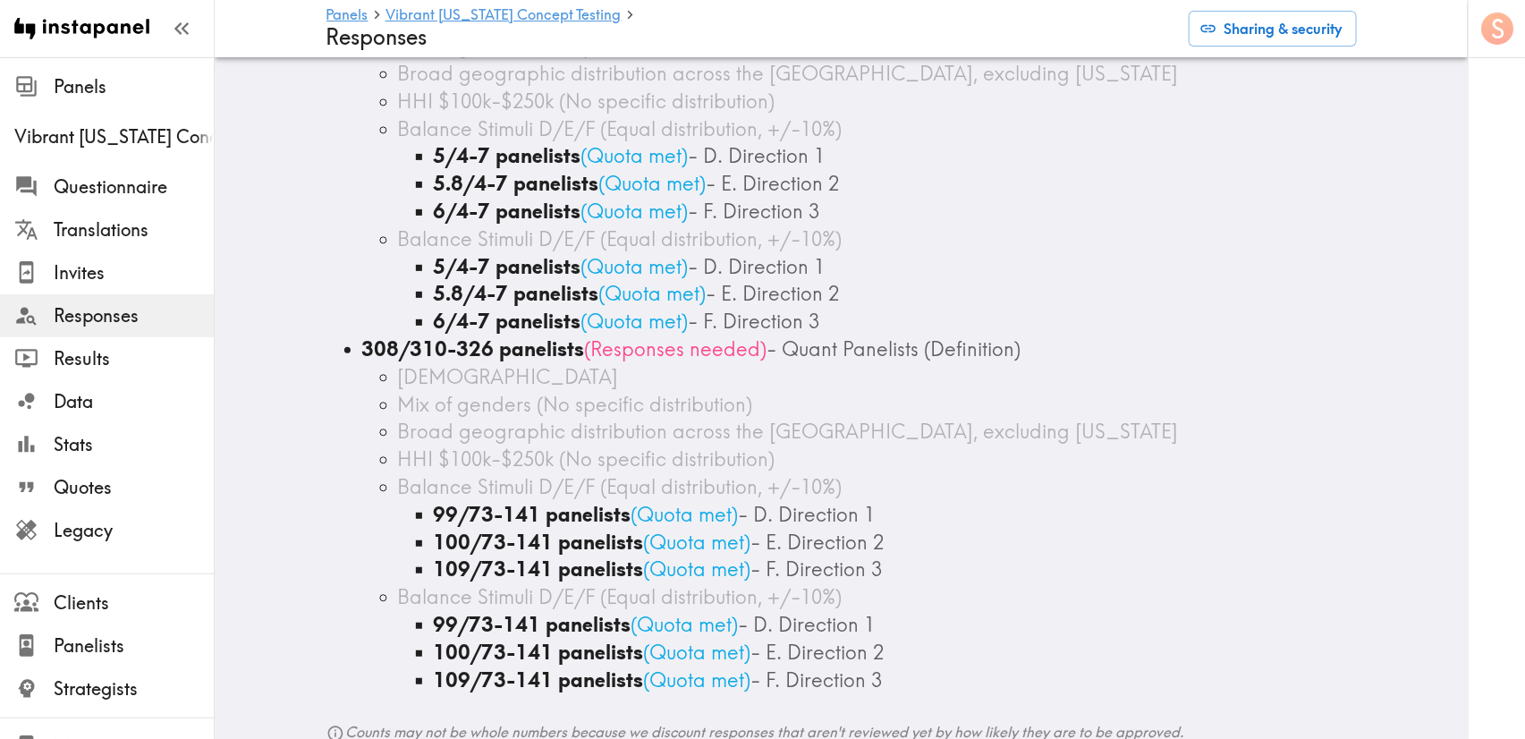
scroll to position [268, 0]
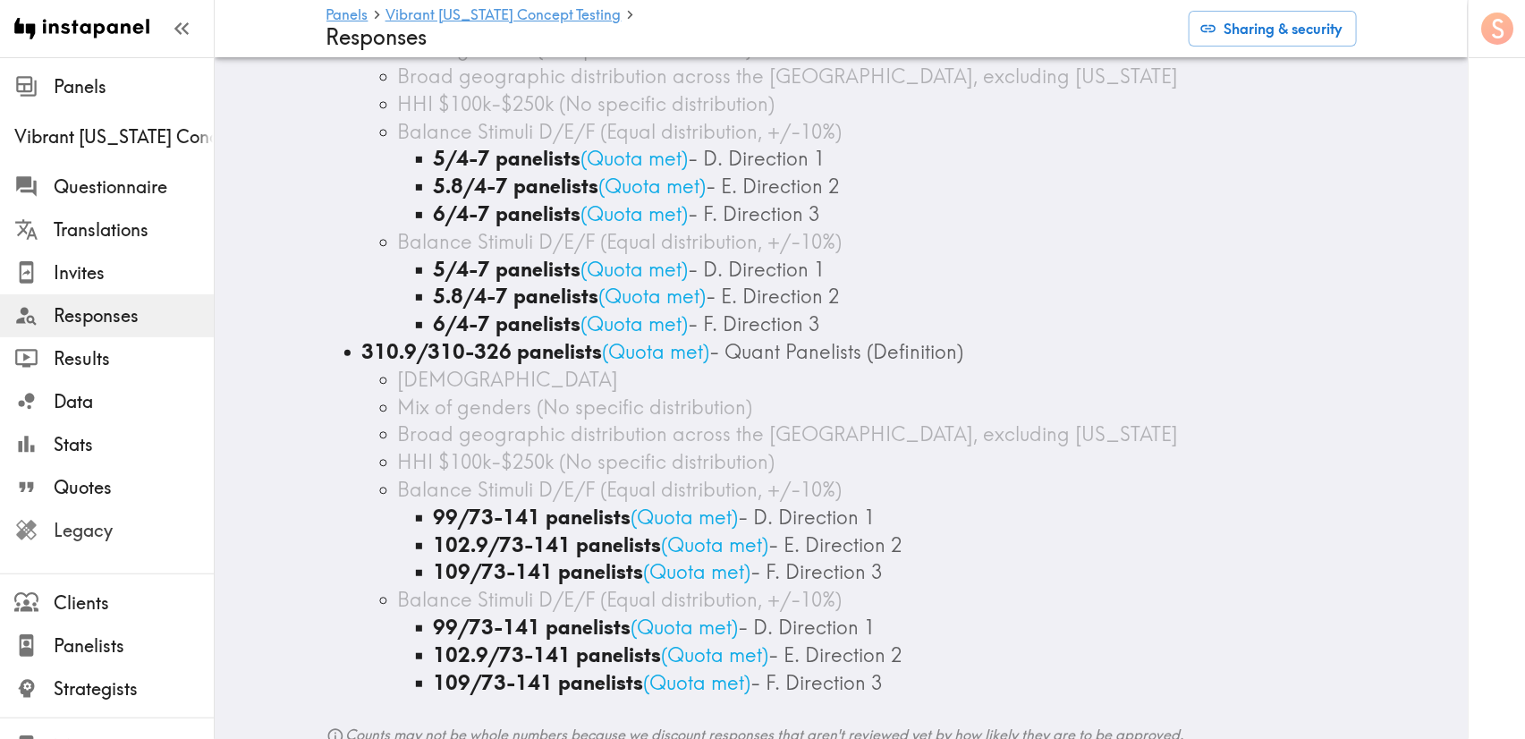
scroll to position [268, 0]
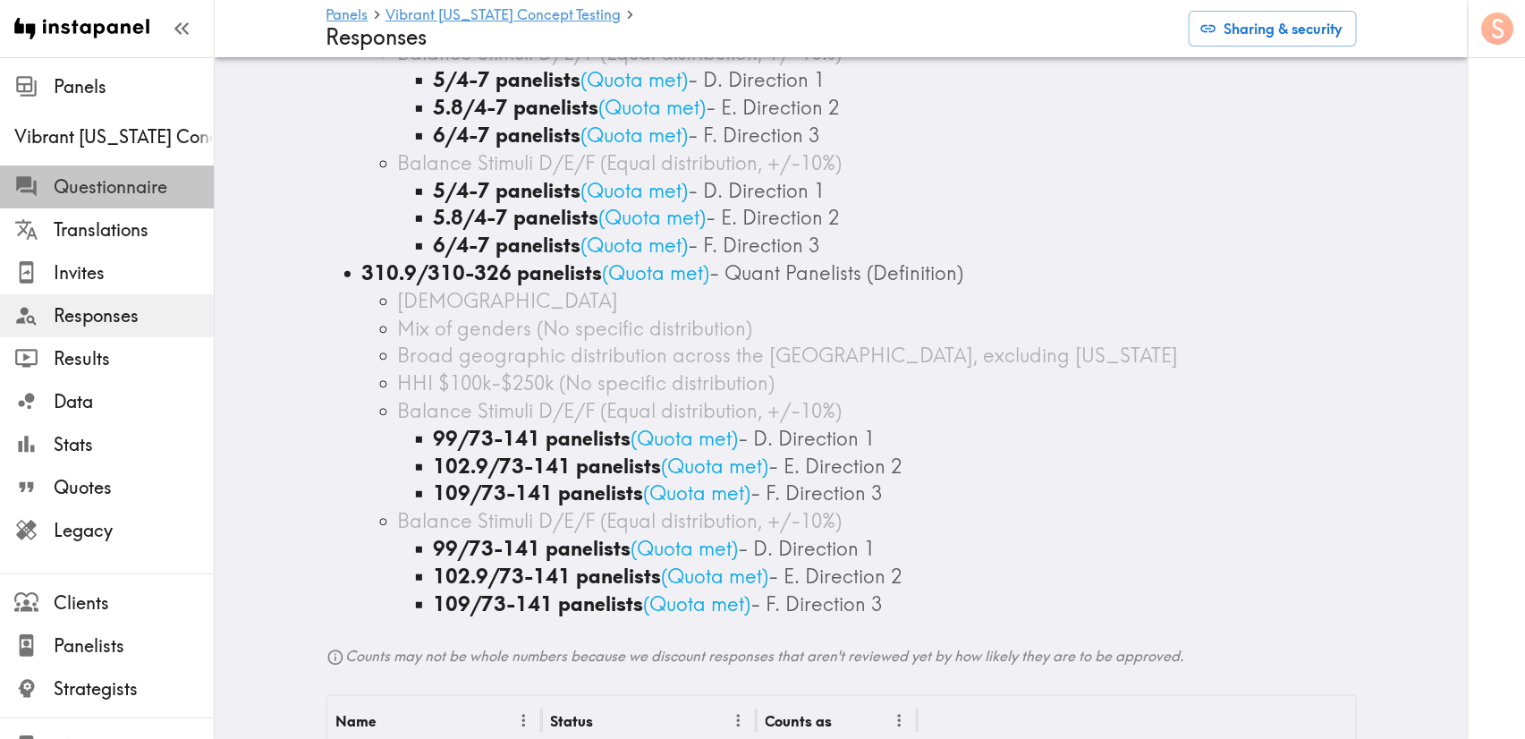
click at [156, 192] on span "Questionnaire" at bounding box center [134, 186] width 160 height 25
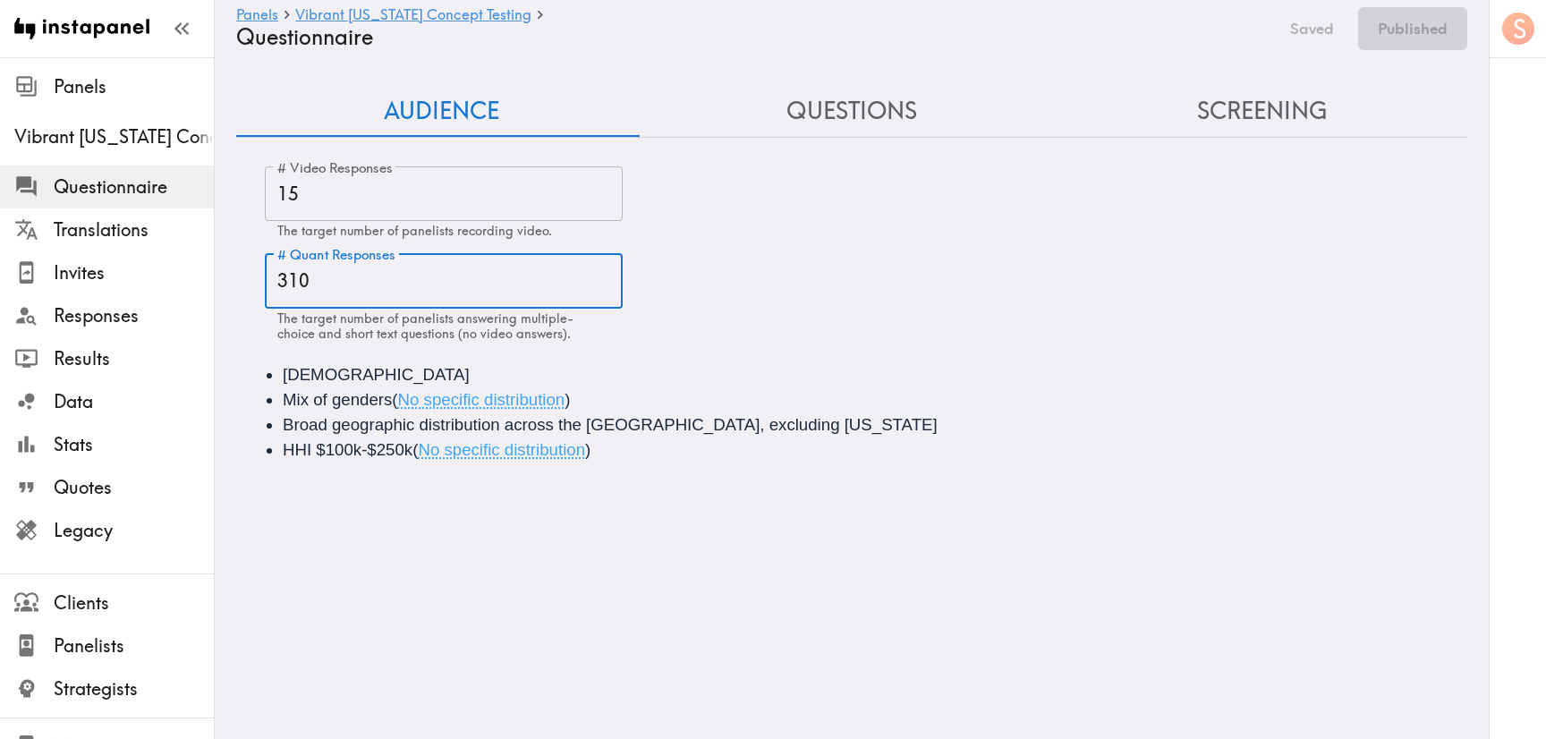
drag, startPoint x: 357, startPoint y: 289, endPoint x: 292, endPoint y: 279, distance: 65.1
click at [292, 279] on input "310" at bounding box center [444, 280] width 358 height 55
type input "315"
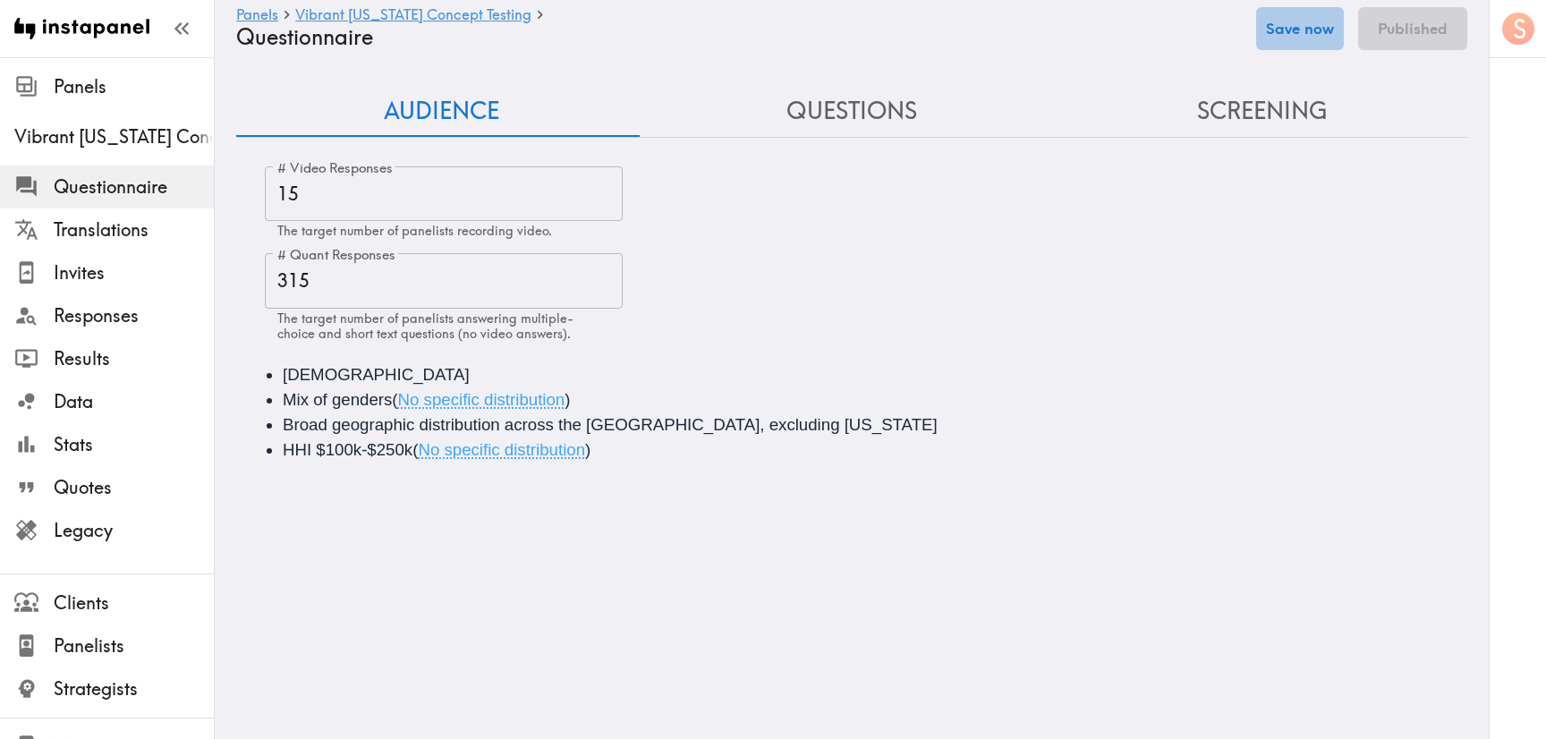
click at [1307, 21] on button "Save now" at bounding box center [1300, 28] width 88 height 43
click at [1420, 21] on button "Publish" at bounding box center [1421, 28] width 91 height 43
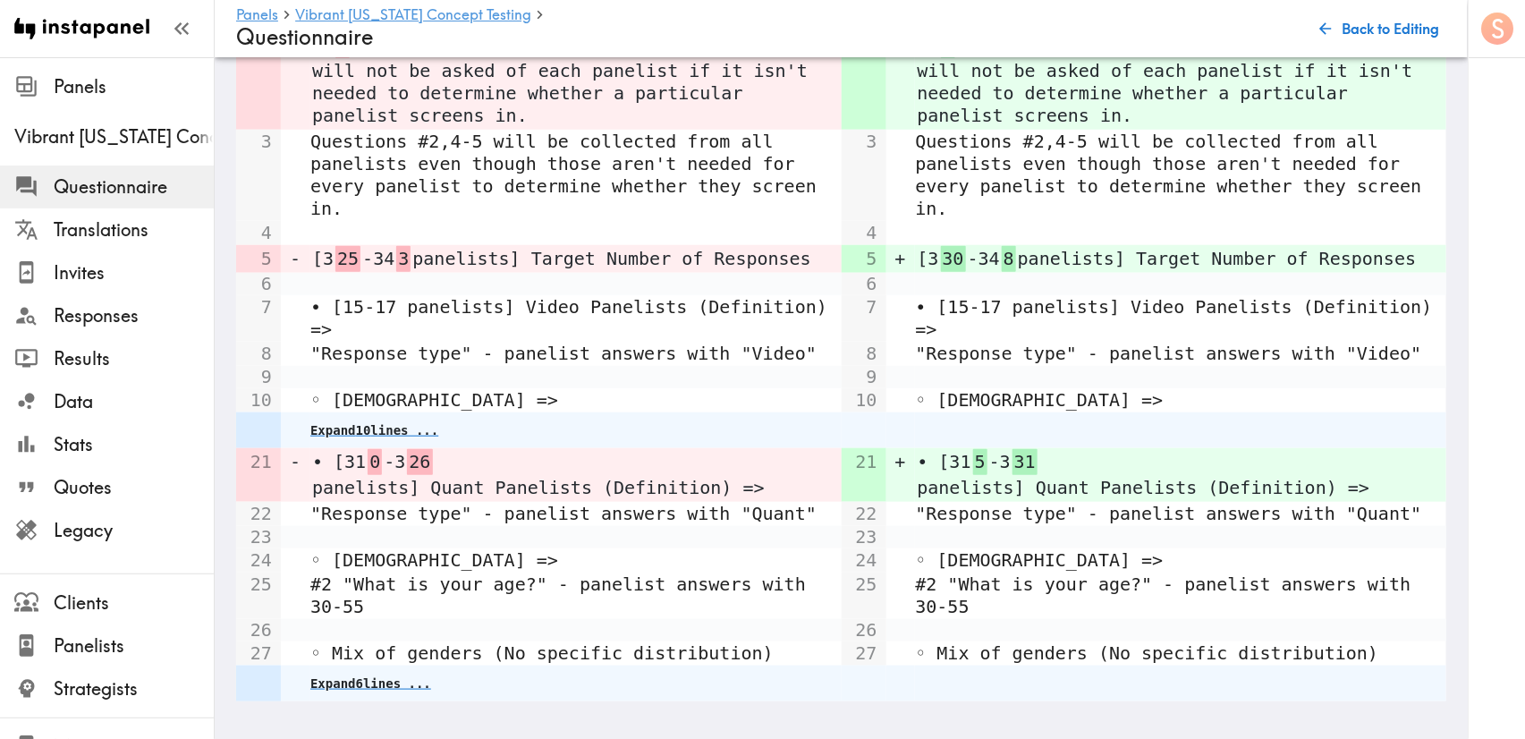
scroll to position [709, 0]
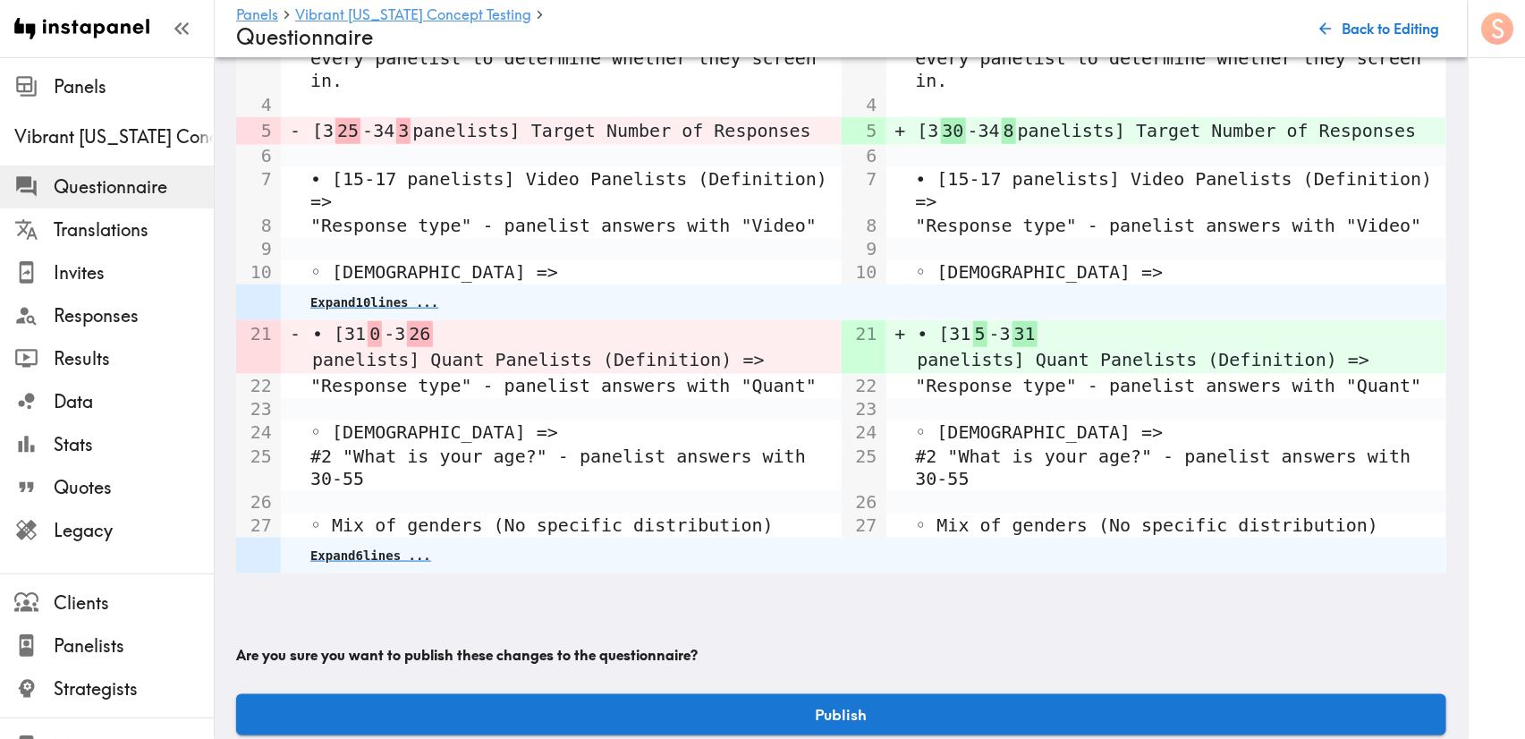
click at [919, 694] on button "Publish" at bounding box center [841, 714] width 1210 height 41
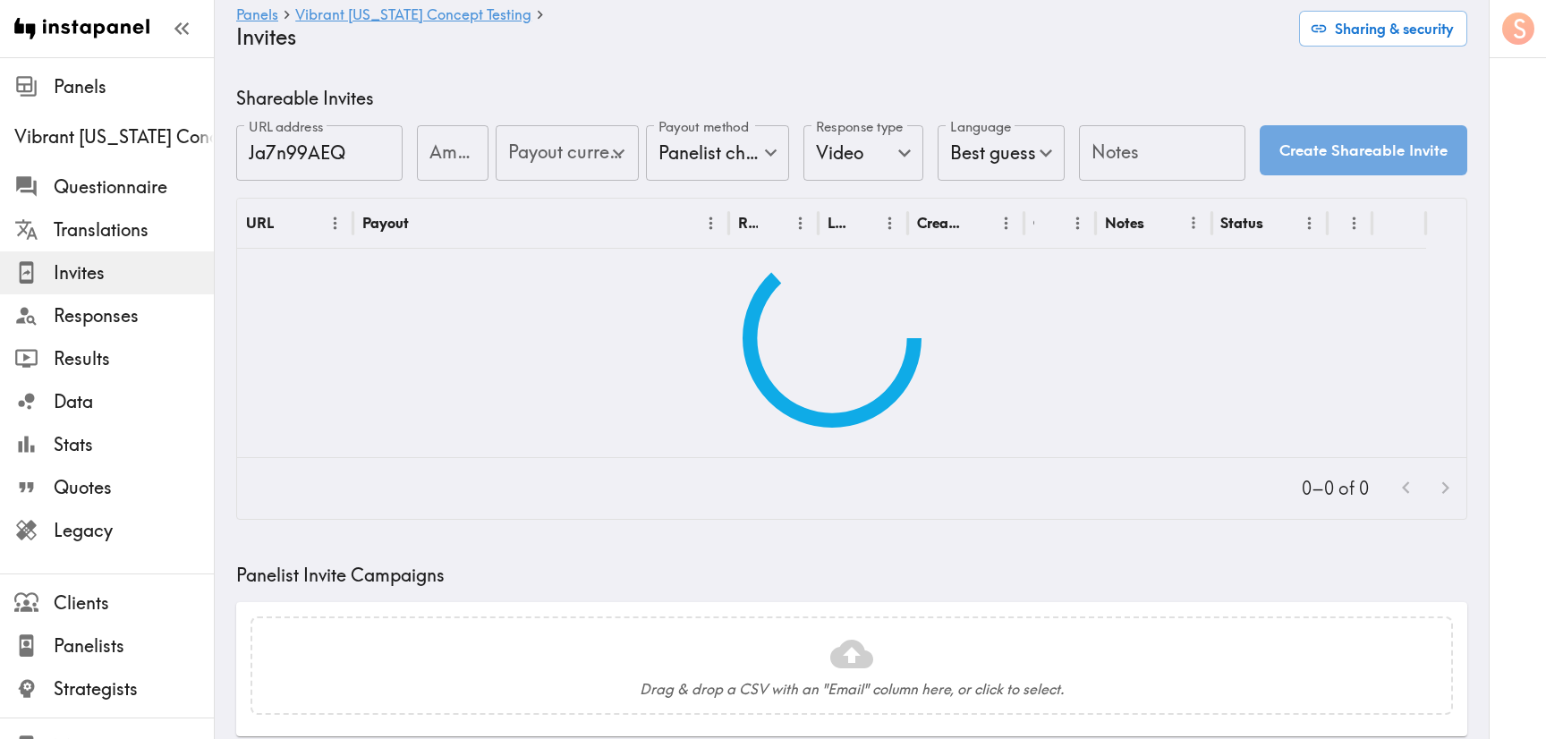
type input "US Global Equivalent - converted and cost-of-living adjusted"
type input "USD - US Dollar (United States of America, American Samoa, Bonaire, Sint Eustat…"
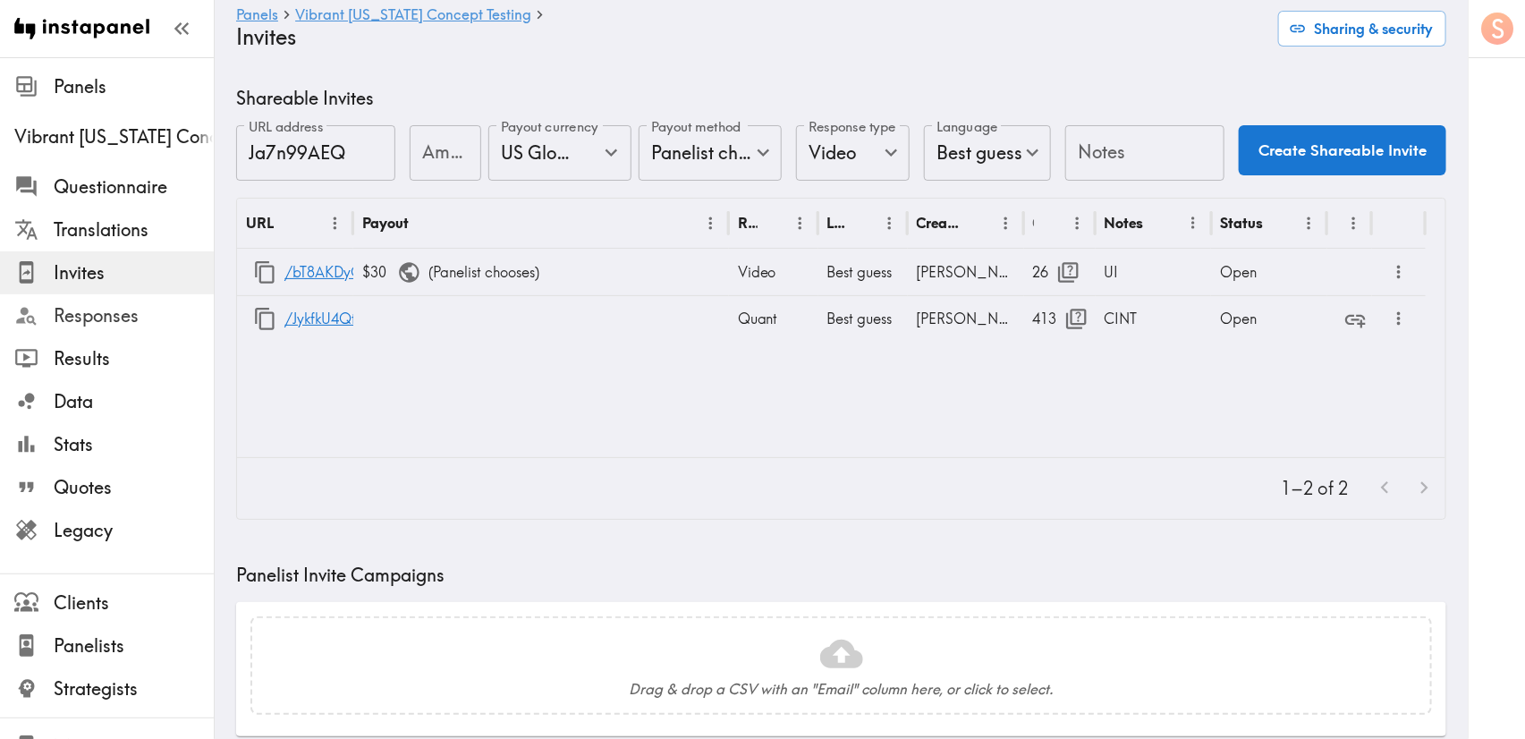
click at [134, 317] on span "Responses" at bounding box center [134, 315] width 160 height 25
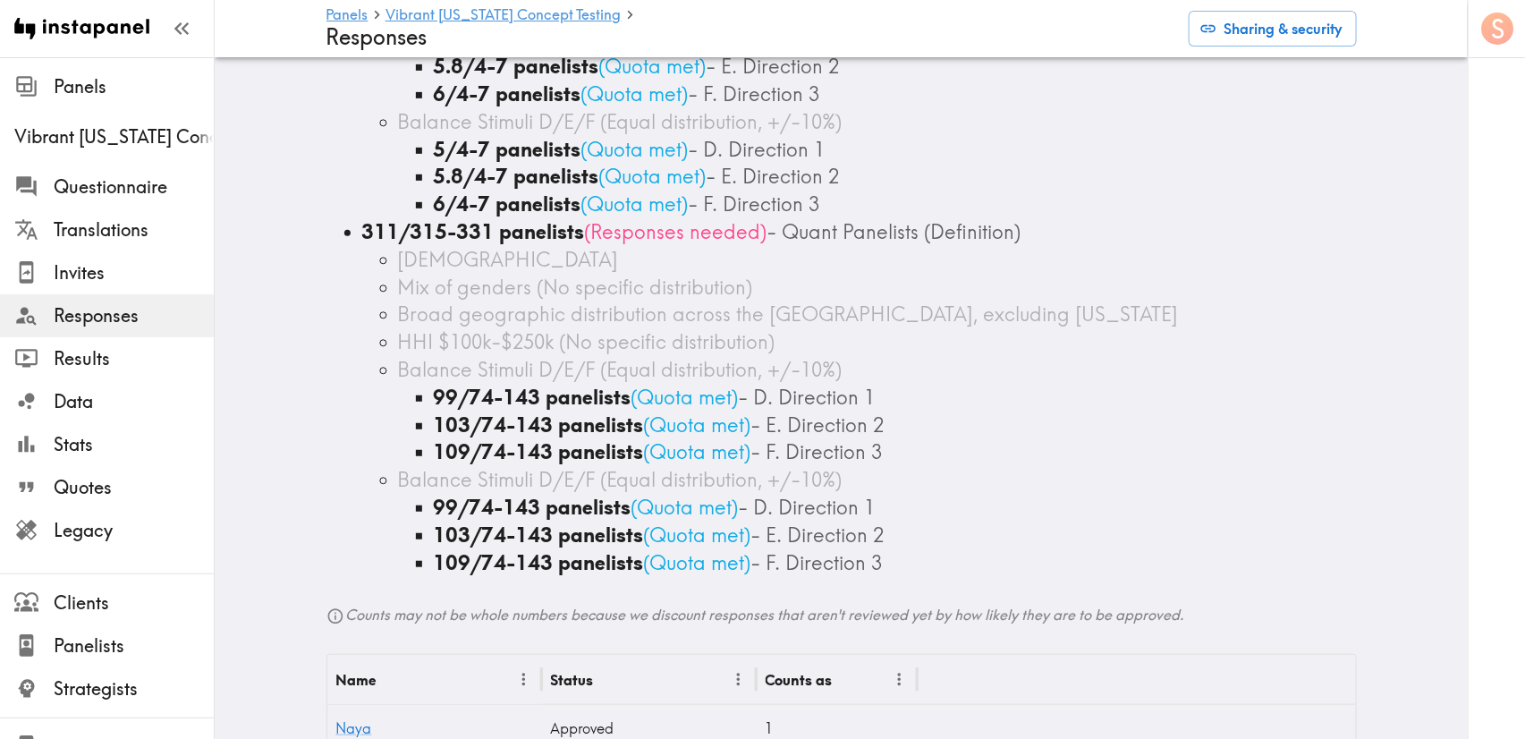
scroll to position [402, 0]
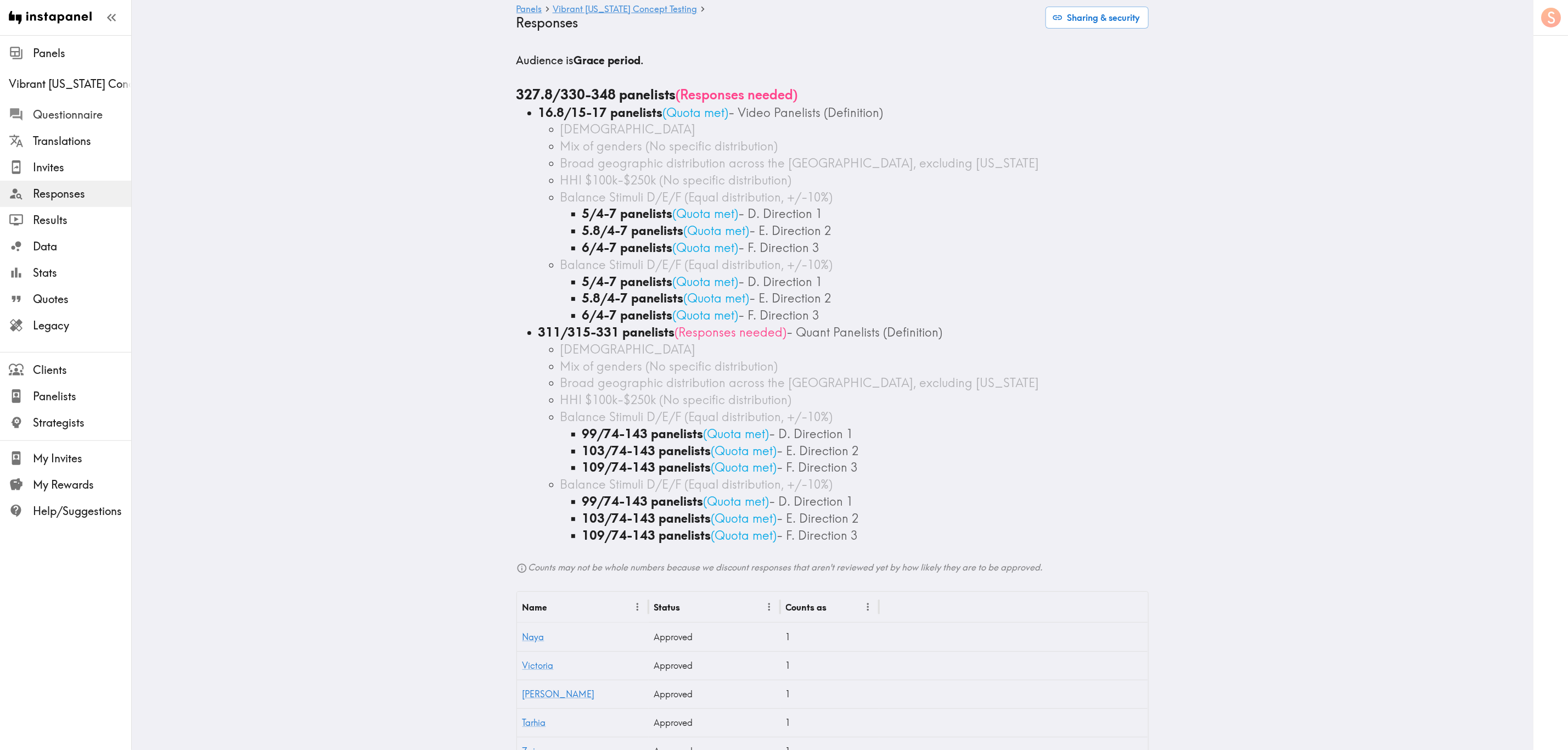
click at [121, 114] on span "Questionnaire" at bounding box center [82, 114] width 98 height 15
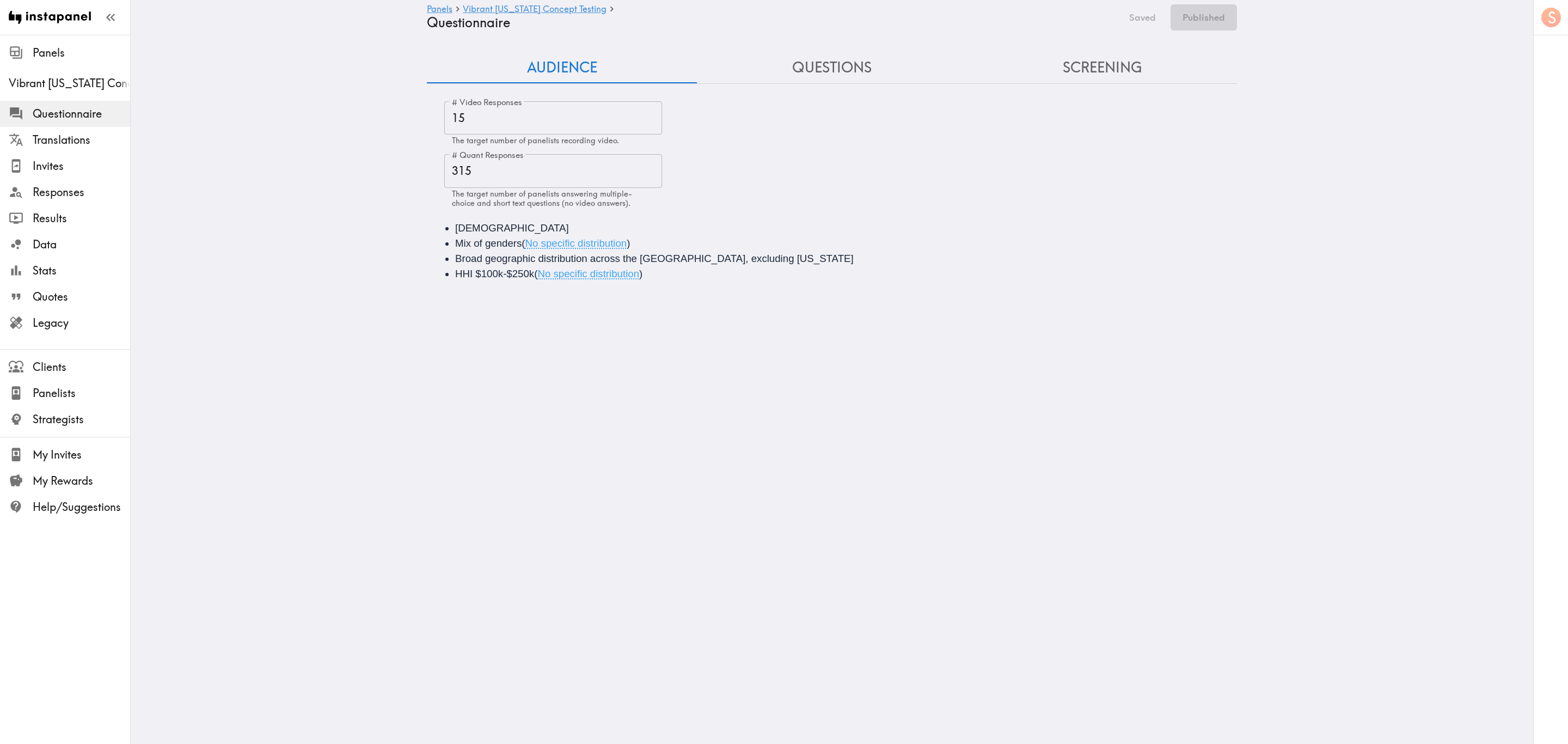
click at [850, 65] on button "Questions" at bounding box center [832, 68] width 270 height 31
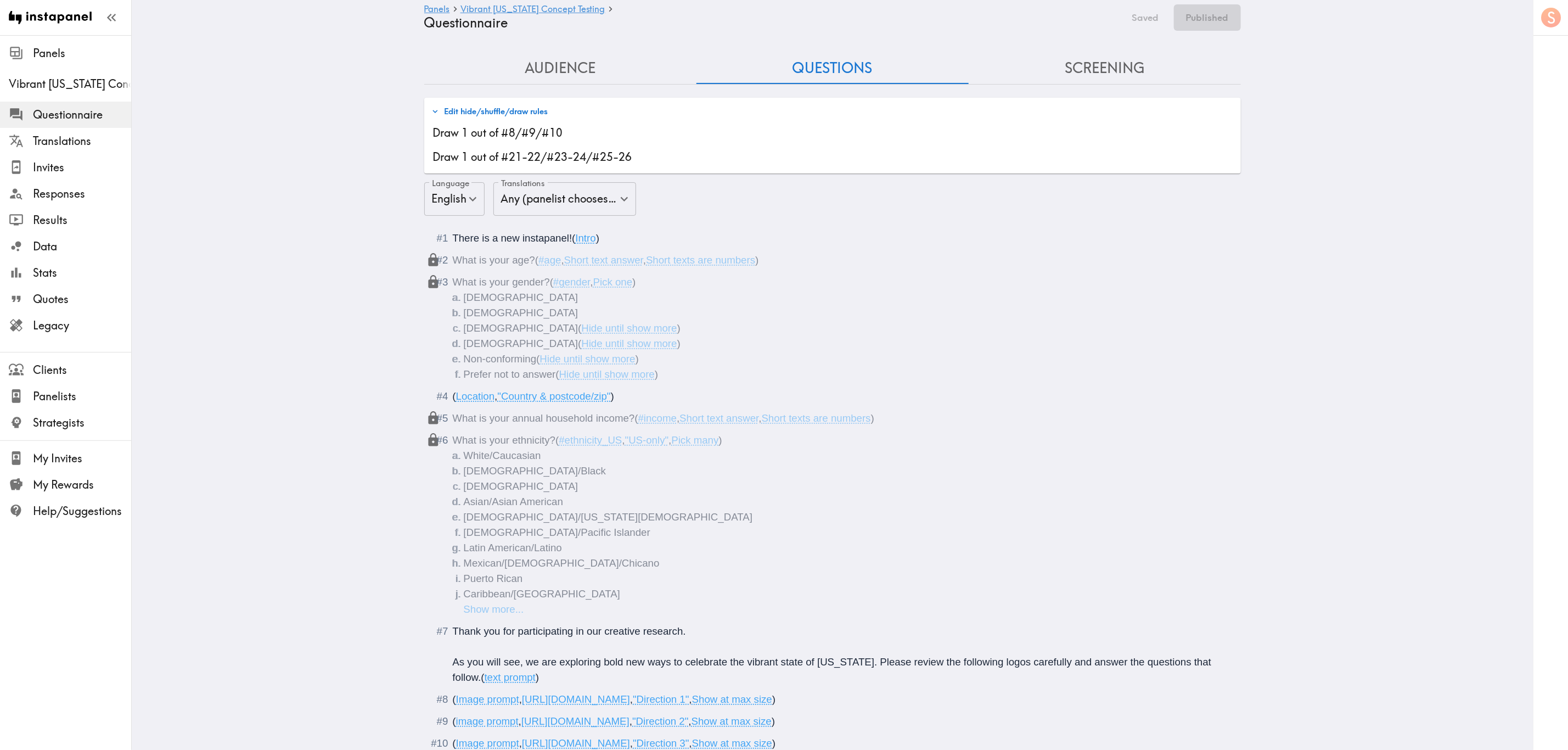
click at [512, 239] on span "There is a new instapanel!" at bounding box center [512, 238] width 120 height 12
click at [948, 20] on button "Edited" at bounding box center [1145, 17] width 40 height 26
click at [514, 236] on span "There is a new instapanel!" at bounding box center [514, 238] width 122 height 12
click at [948, 20] on button "Save now" at bounding box center [1149, 17] width 54 height 26
click at [948, 21] on button "Publish" at bounding box center [1213, 17] width 56 height 26
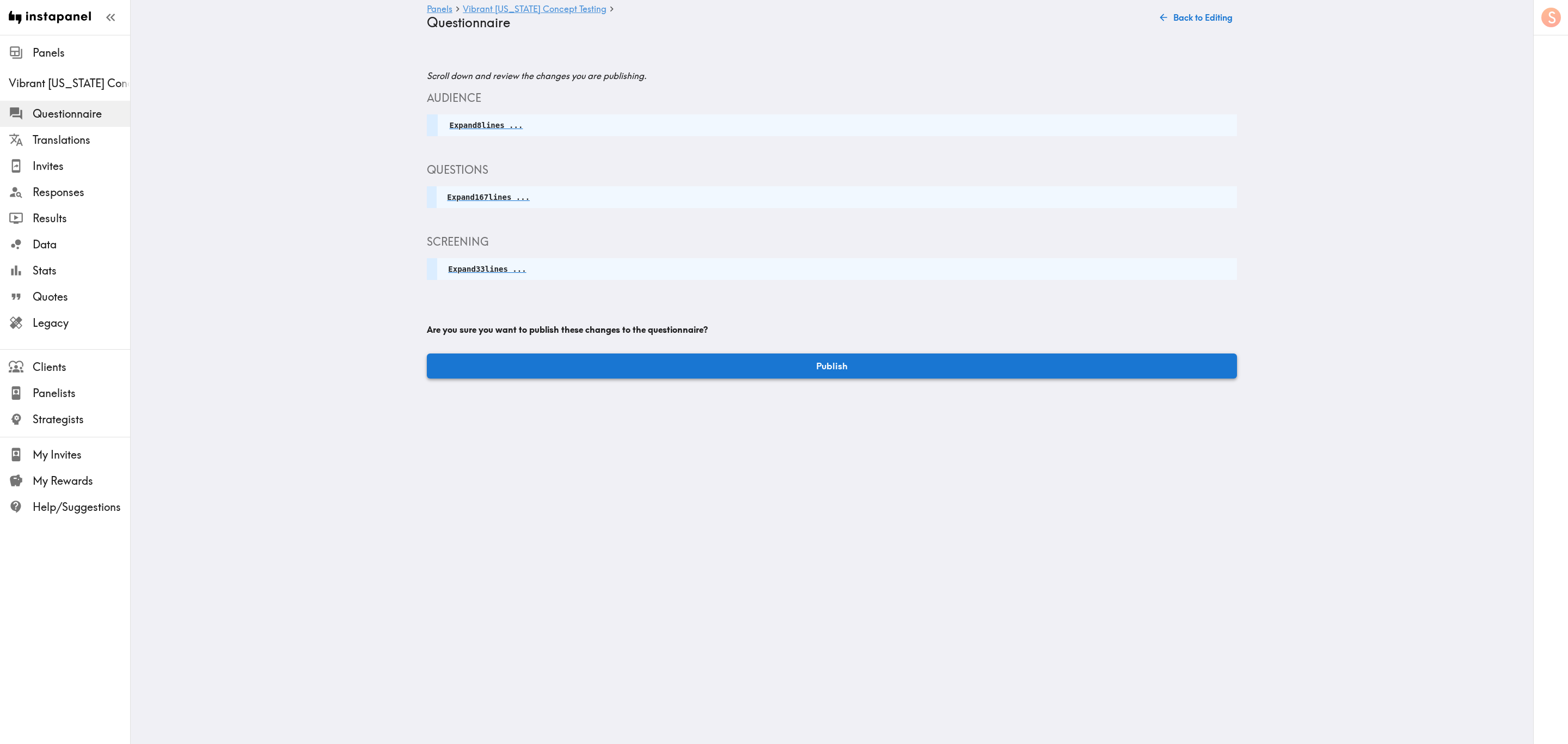
click at [934, 364] on button "Publish" at bounding box center [831, 365] width 810 height 25
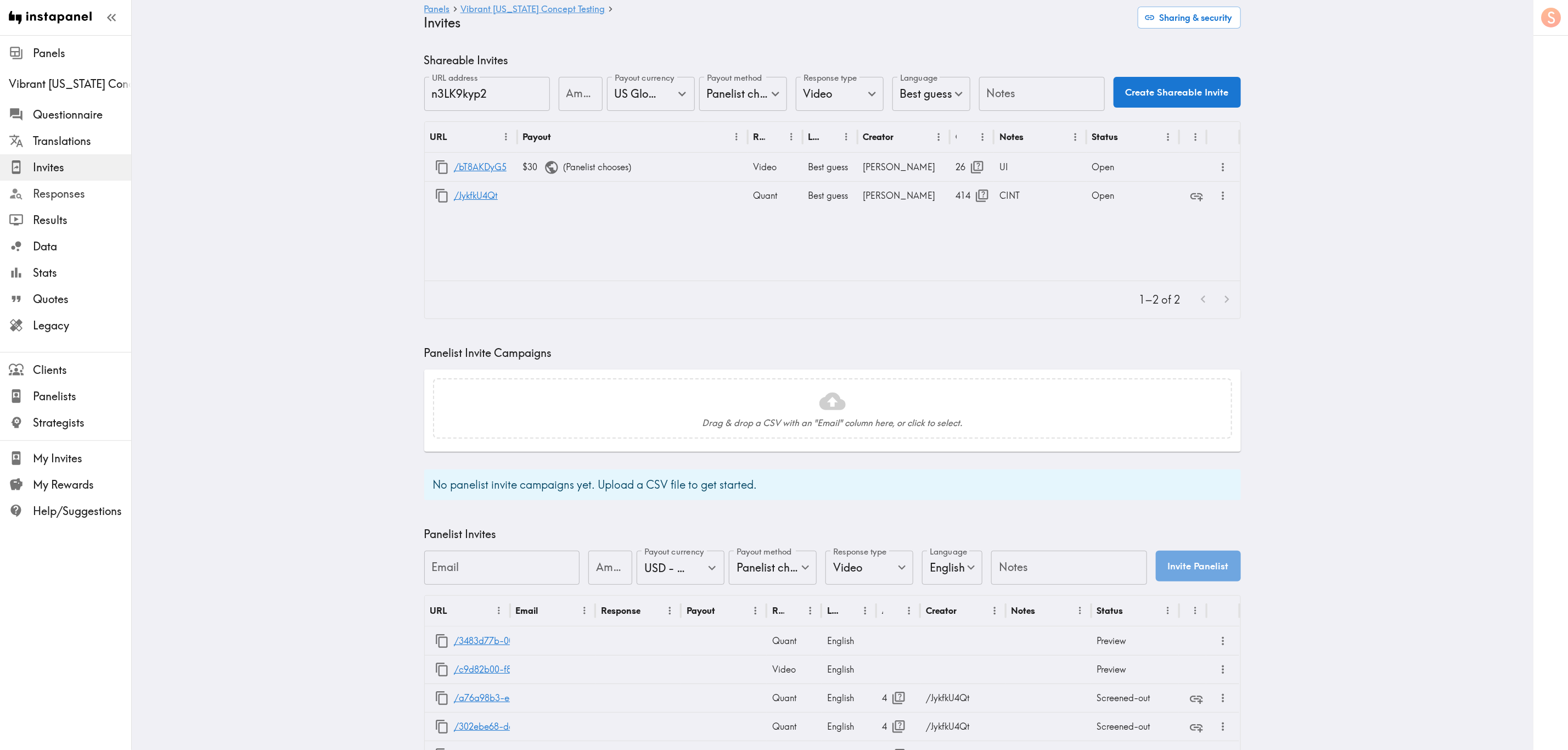
click at [79, 195] on span "Responses" at bounding box center [82, 193] width 98 height 15
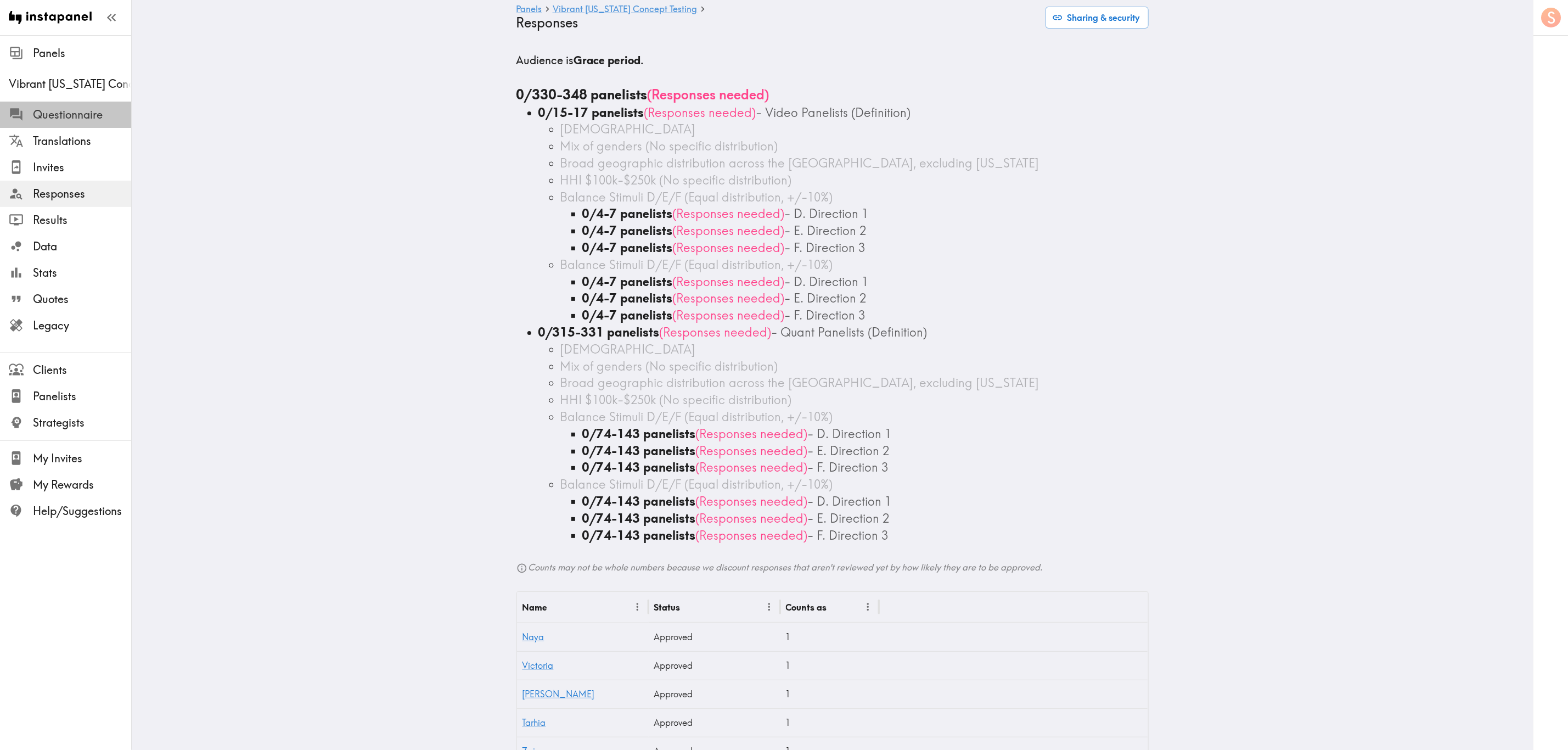
click at [91, 117] on span "Questionnaire" at bounding box center [82, 114] width 98 height 15
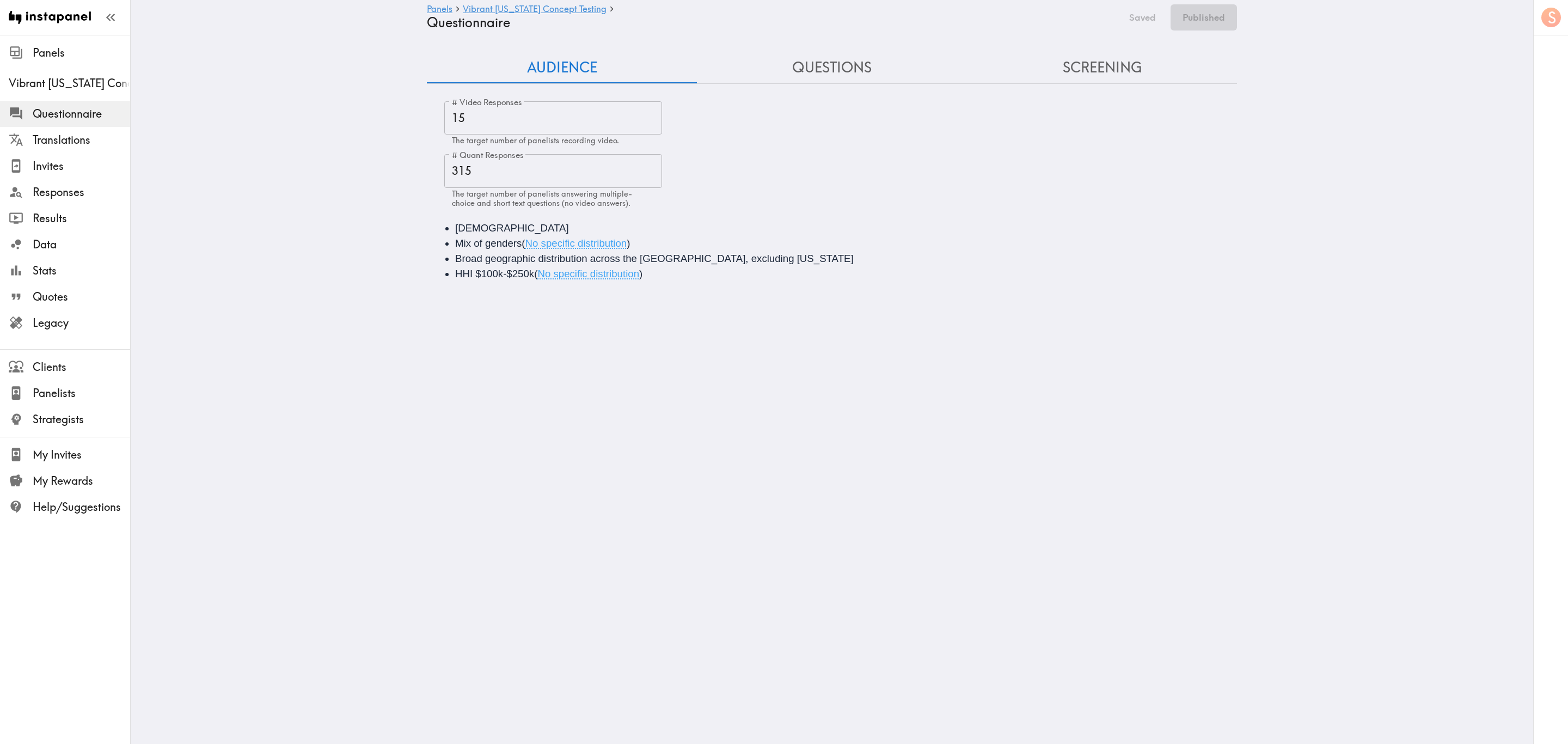
click at [778, 55] on button "Questions" at bounding box center [832, 68] width 270 height 31
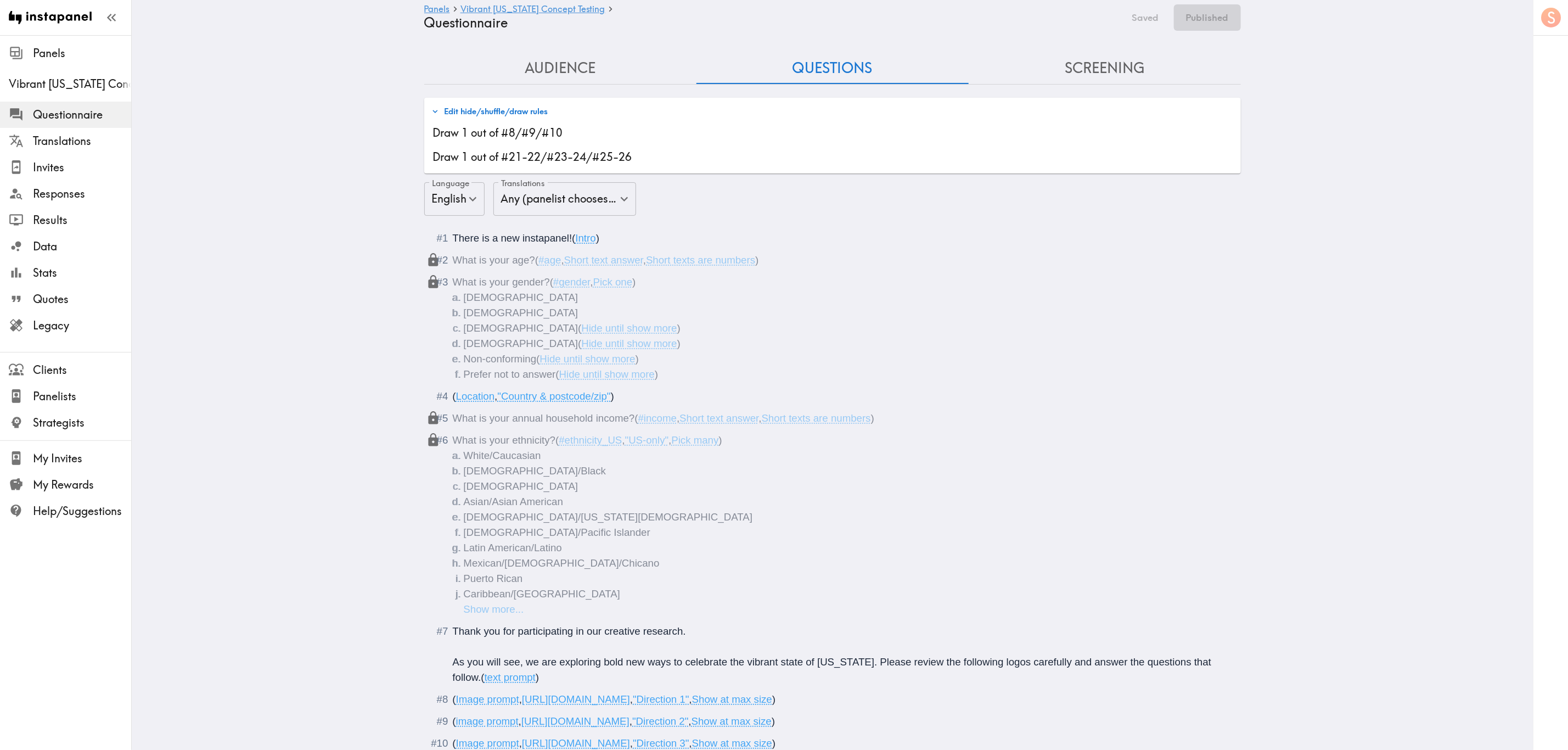
click at [512, 236] on span "There is a new instapanel!" at bounding box center [512, 238] width 120 height 12
click at [1154, 13] on button "Save now" at bounding box center [1138, 17] width 54 height 26
click at [514, 237] on span "There is a new instapanel!" at bounding box center [514, 238] width 122 height 12
click at [1157, 3] on div "Panels Vibrant [US_STATE] Concept Testing Questionnaire Edited Publish" at bounding box center [832, 17] width 817 height 35
click at [1159, 14] on button "Save now" at bounding box center [1149, 17] width 54 height 26
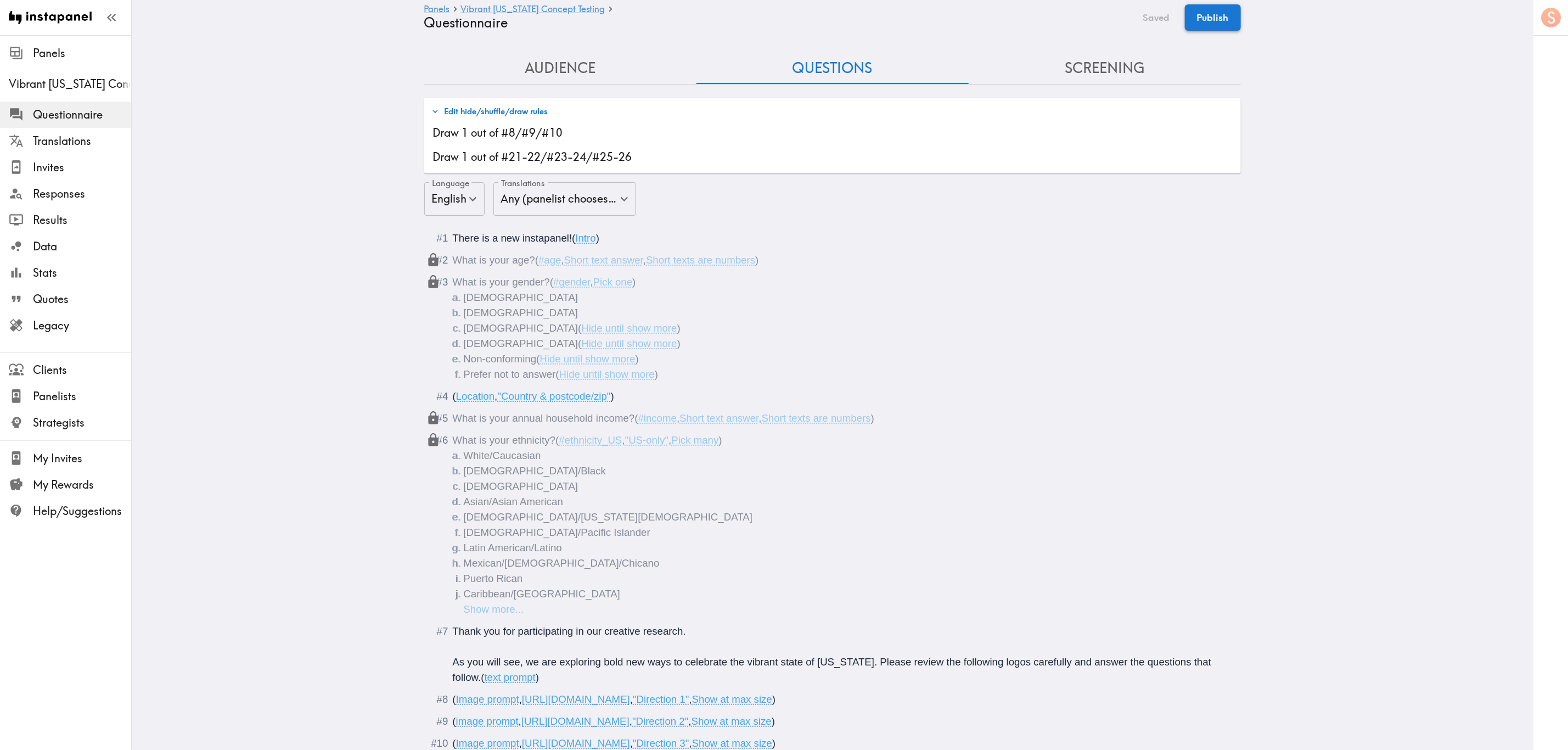
click at [1206, 20] on button "Publish" at bounding box center [1213, 17] width 56 height 26
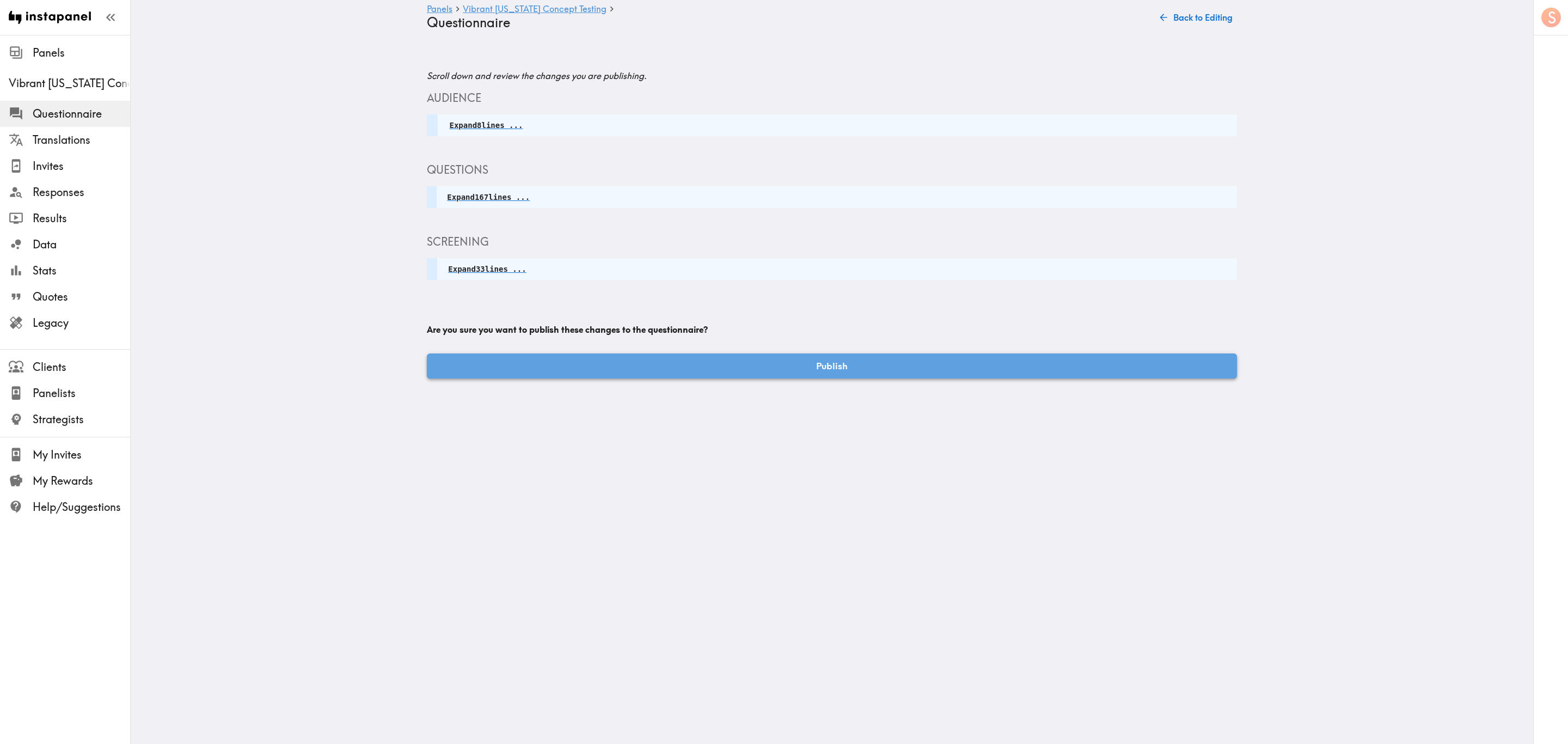
click at [847, 369] on button "Publish" at bounding box center [831, 365] width 810 height 25
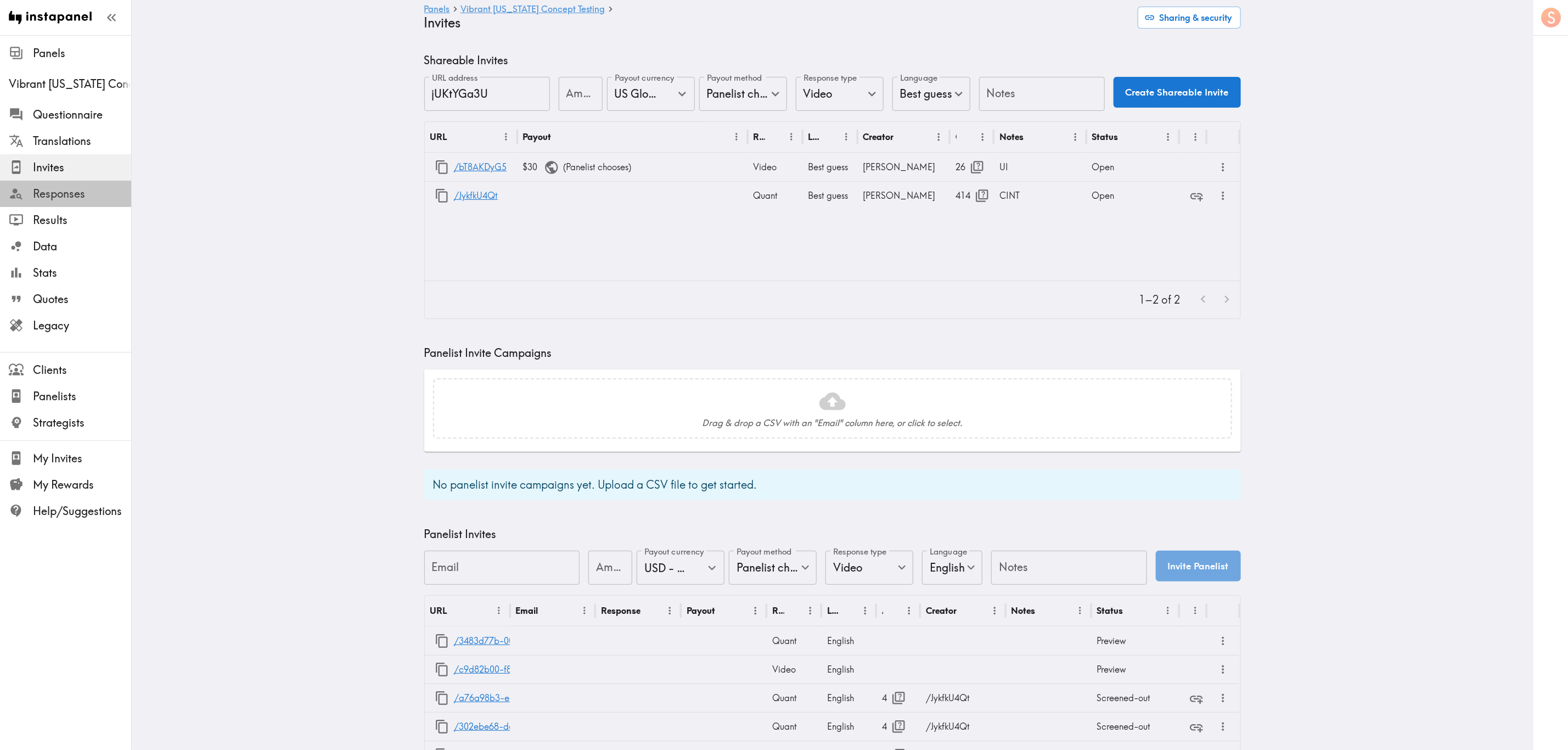
click at [46, 196] on span "Responses" at bounding box center [82, 193] width 98 height 15
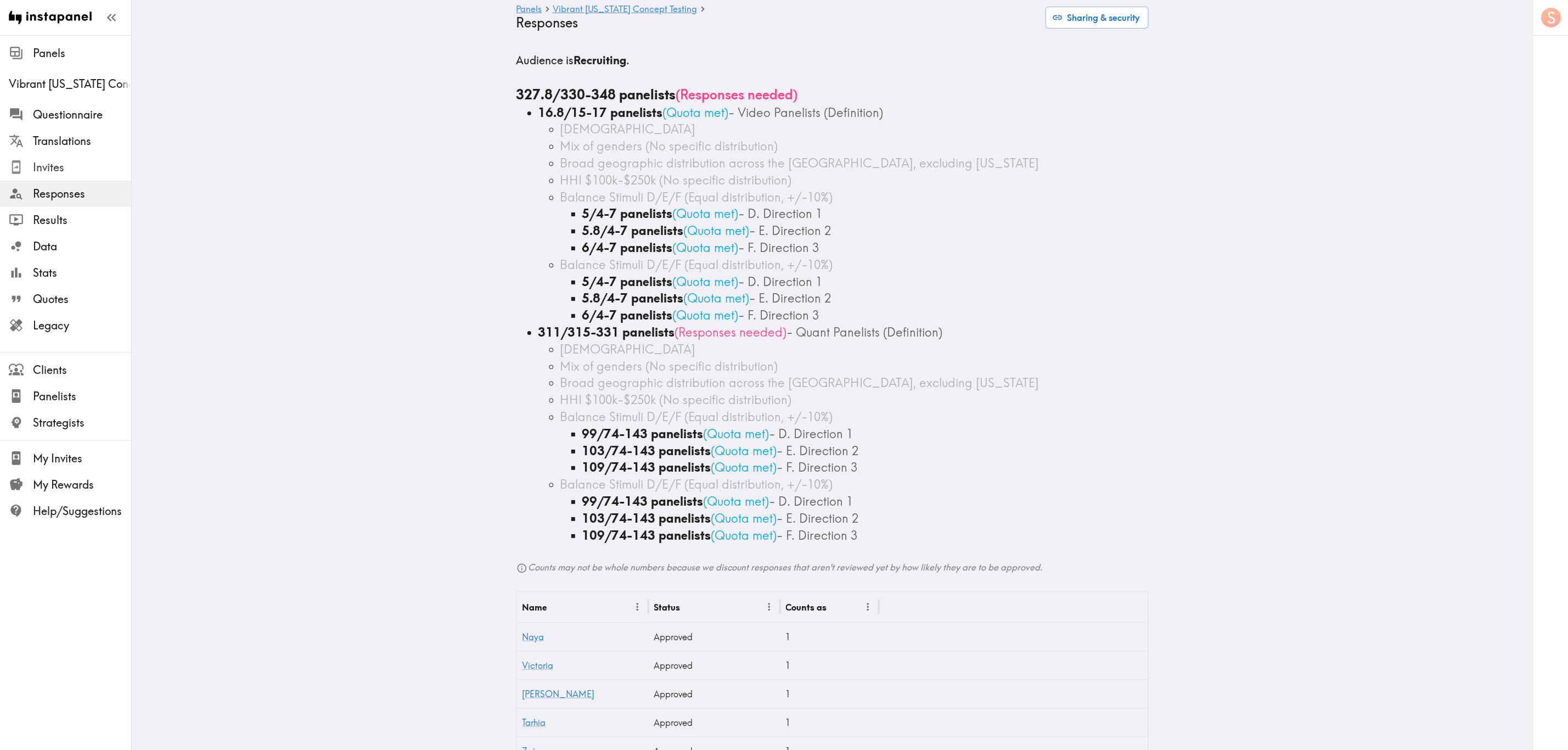
drag, startPoint x: 88, startPoint y: 155, endPoint x: 91, endPoint y: 160, distance: 5.8
click at [88, 155] on div "Invites" at bounding box center [66, 168] width 131 height 29
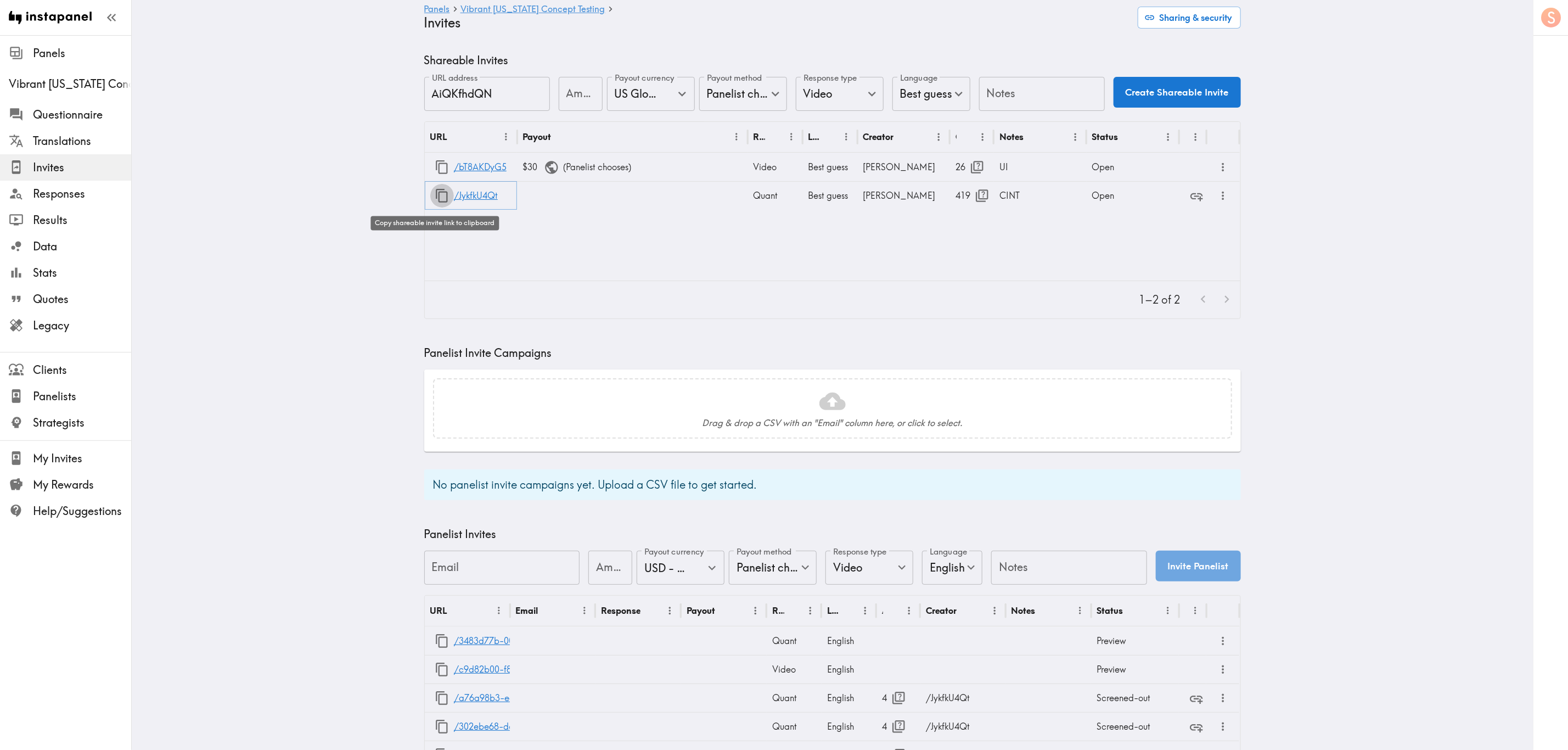
click at [434, 195] on icon "button" at bounding box center [442, 196] width 15 height 15
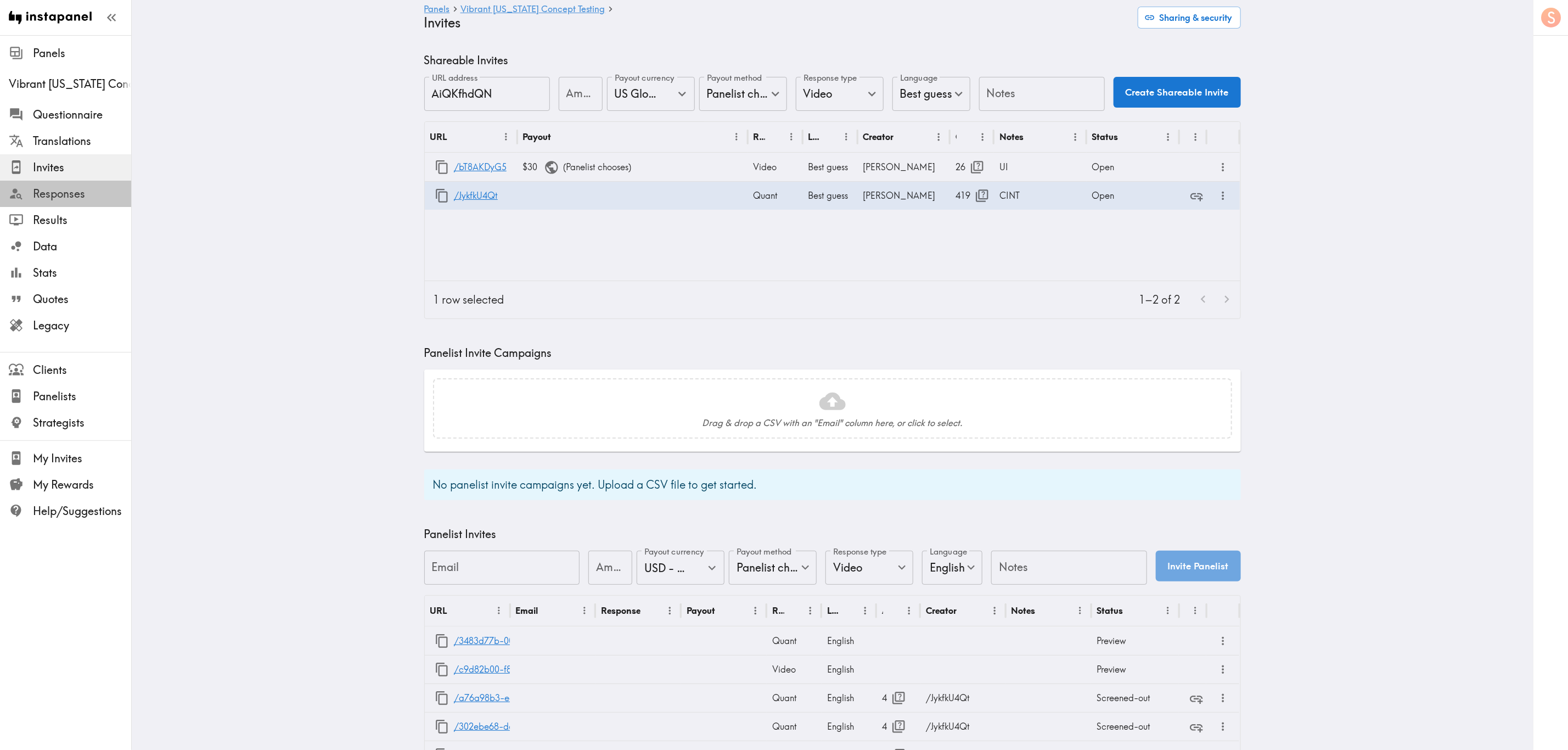
click at [107, 195] on span "Responses" at bounding box center [82, 193] width 98 height 15
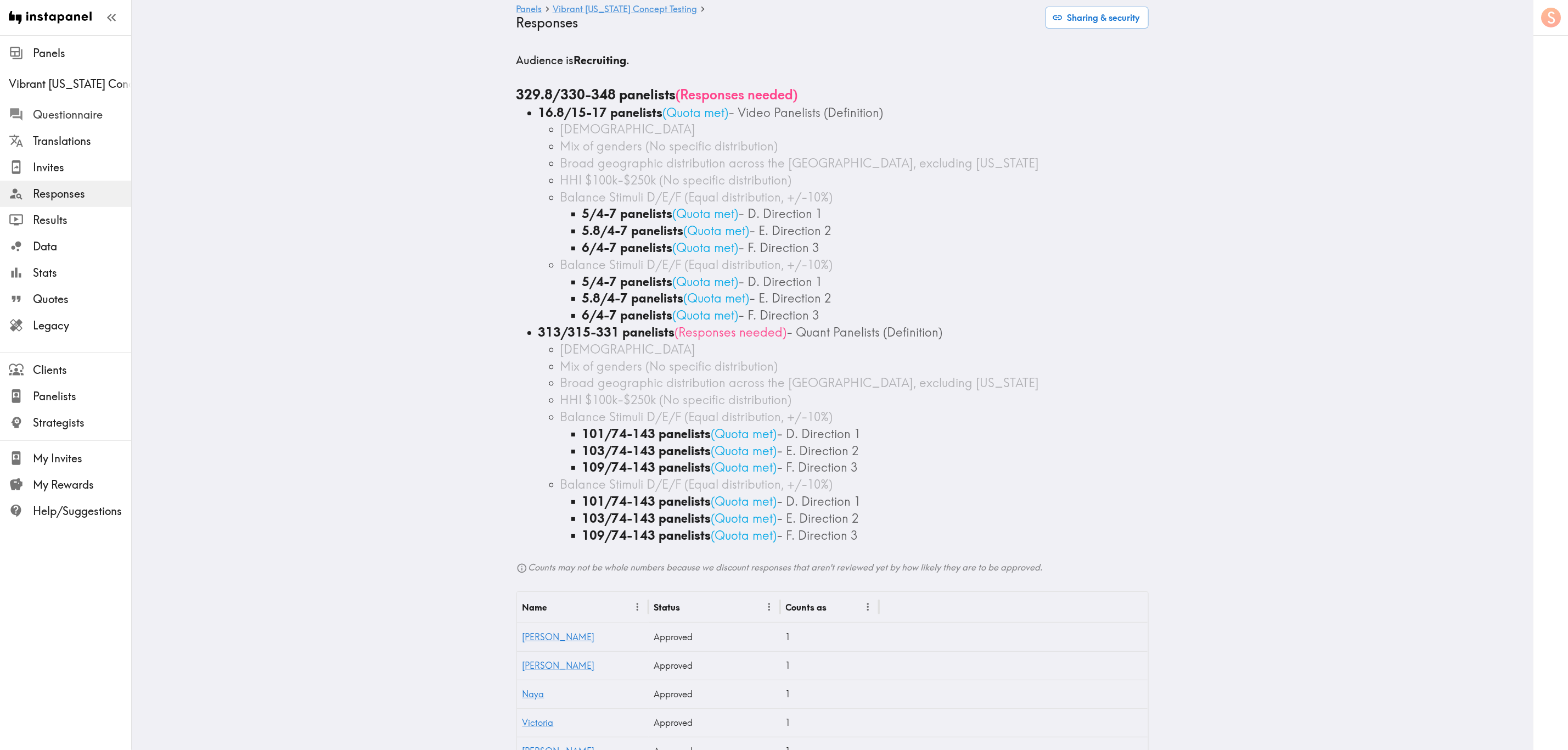
click at [97, 114] on span "Questionnaire" at bounding box center [82, 114] width 98 height 15
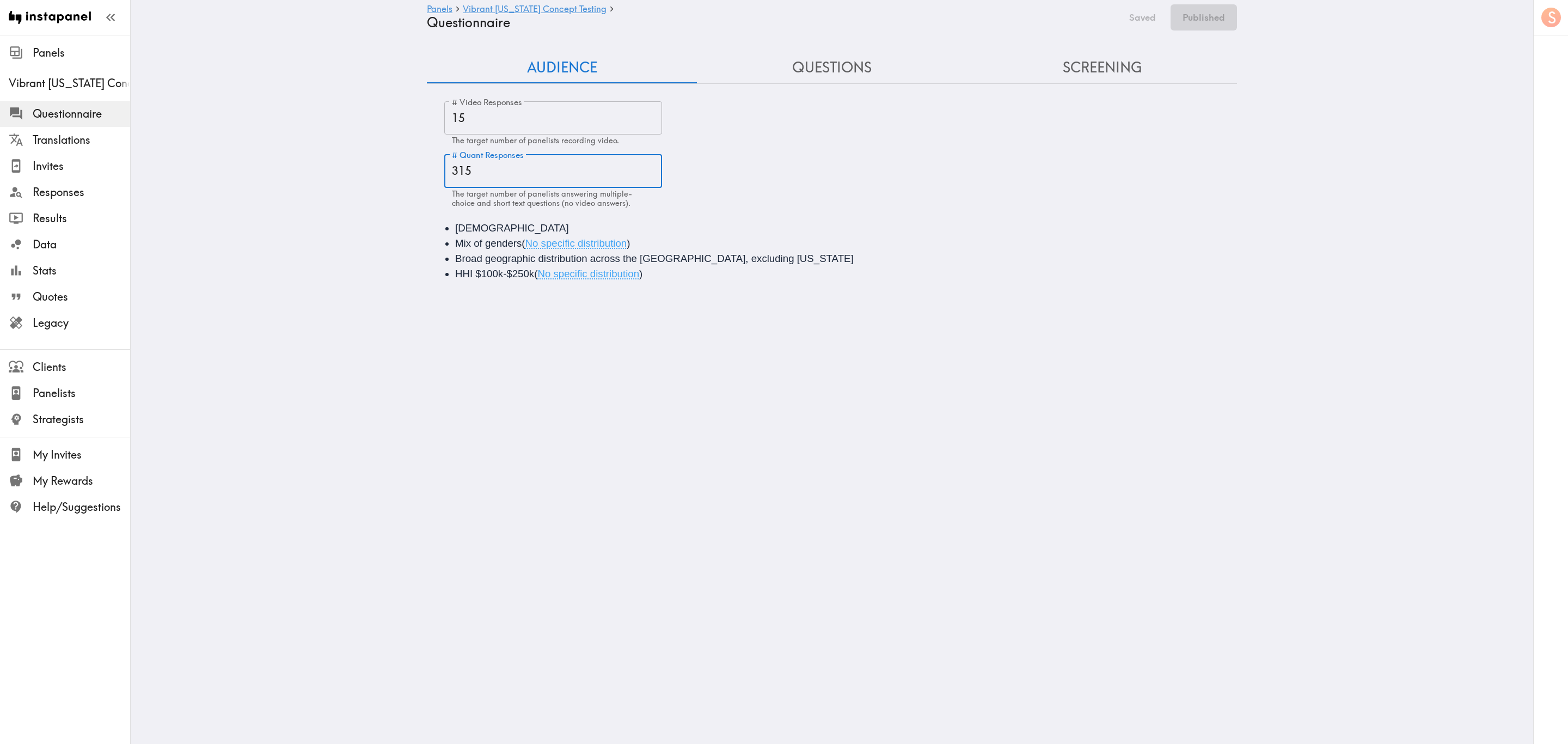
drag, startPoint x: 477, startPoint y: 170, endPoint x: 451, endPoint y: 172, distance: 26.1
click at [451, 172] on input "315" at bounding box center [553, 170] width 218 height 33
type input "300"
click at [1149, 23] on button "Save now" at bounding box center [1135, 17] width 54 height 26
click at [1189, 18] on button "Publish" at bounding box center [1209, 17] width 55 height 26
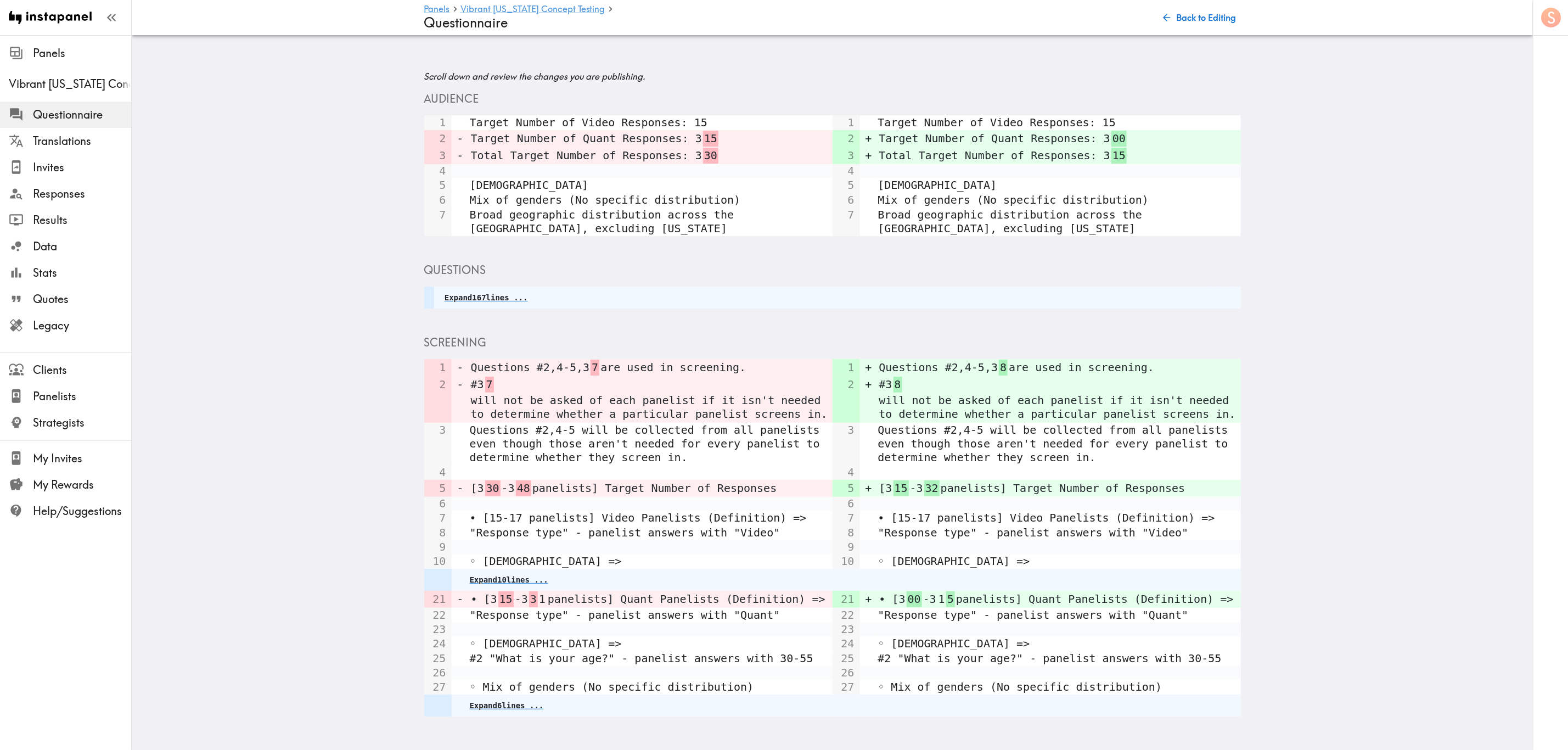
scroll to position [95, 0]
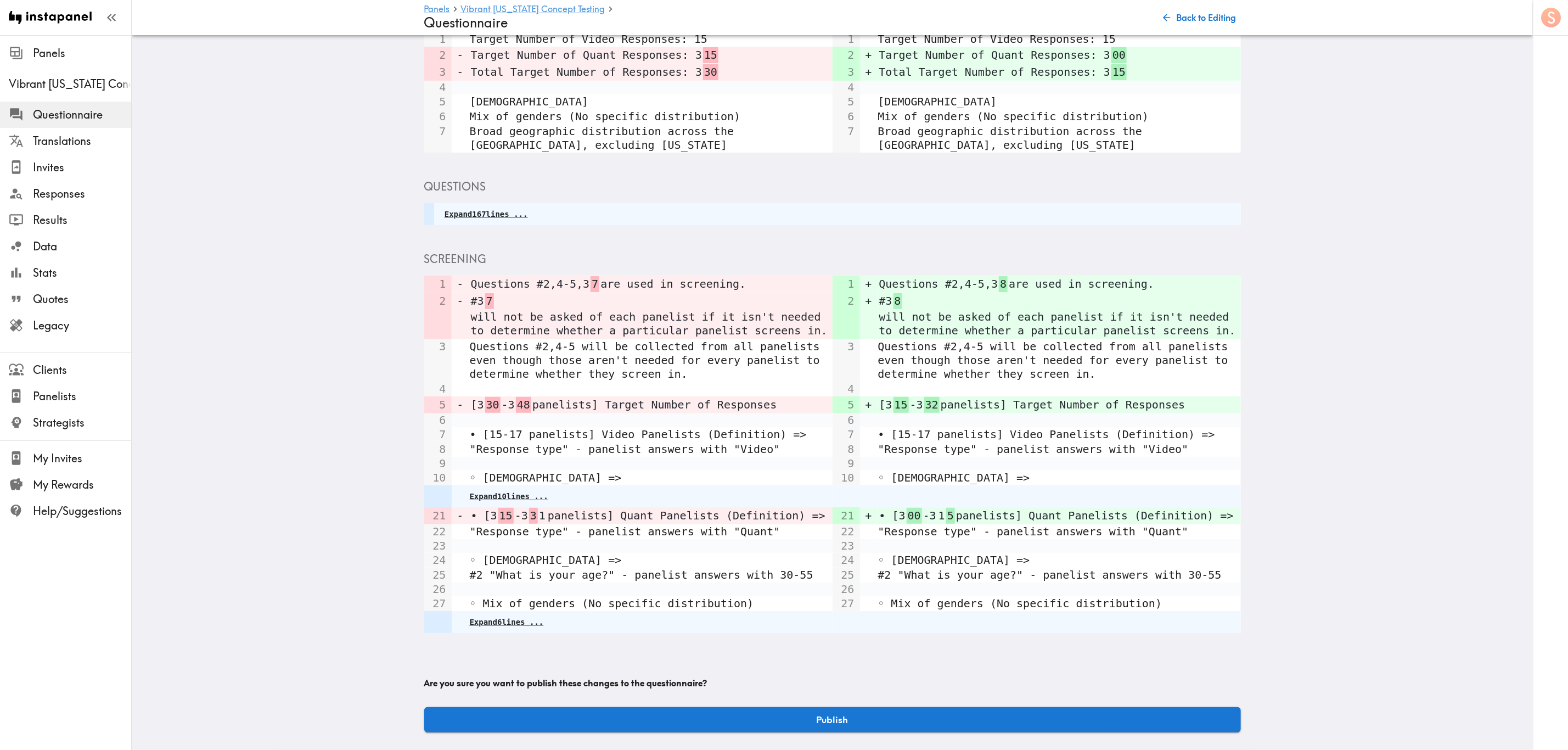
click at [903, 714] on button "Publish" at bounding box center [832, 719] width 817 height 25
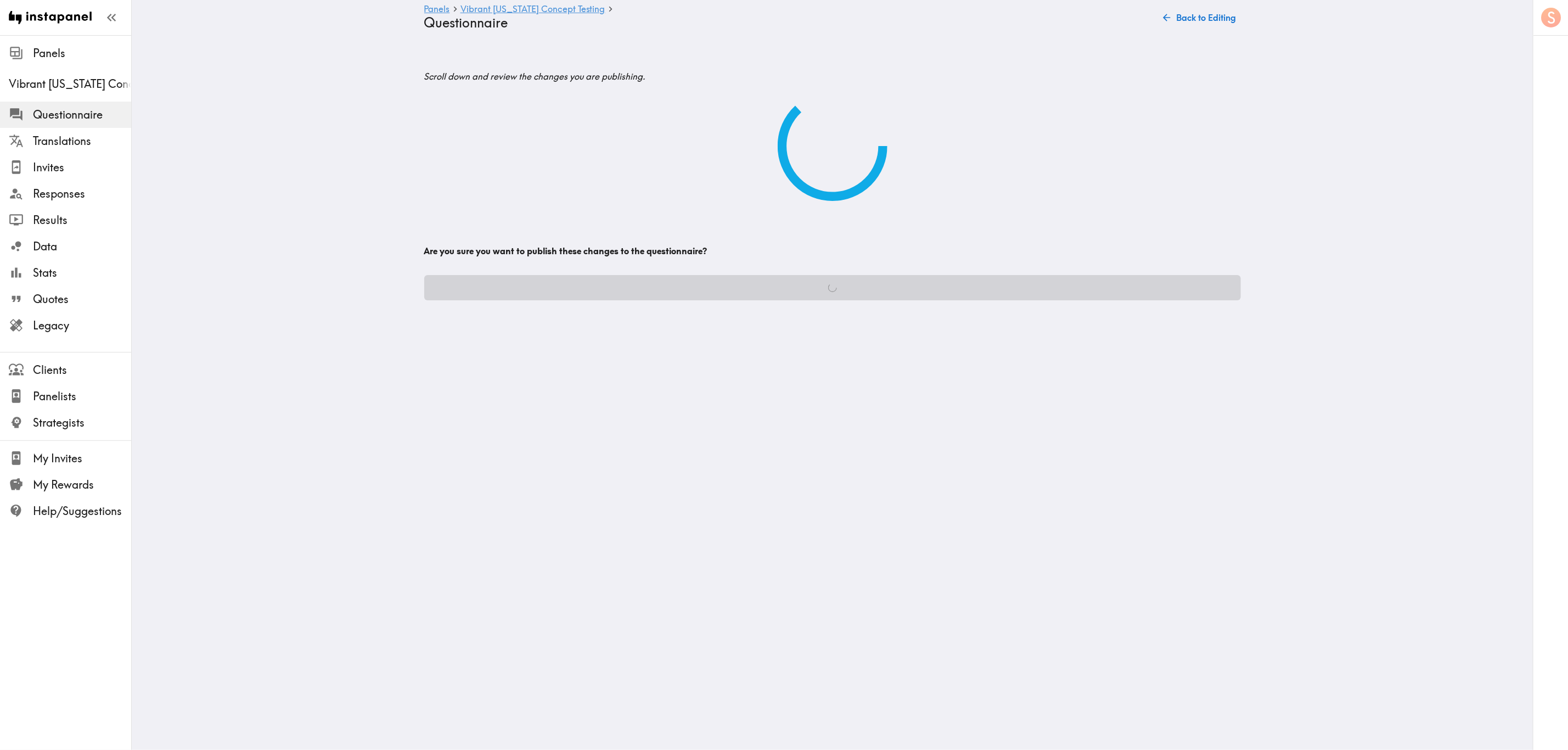
scroll to position [0, 0]
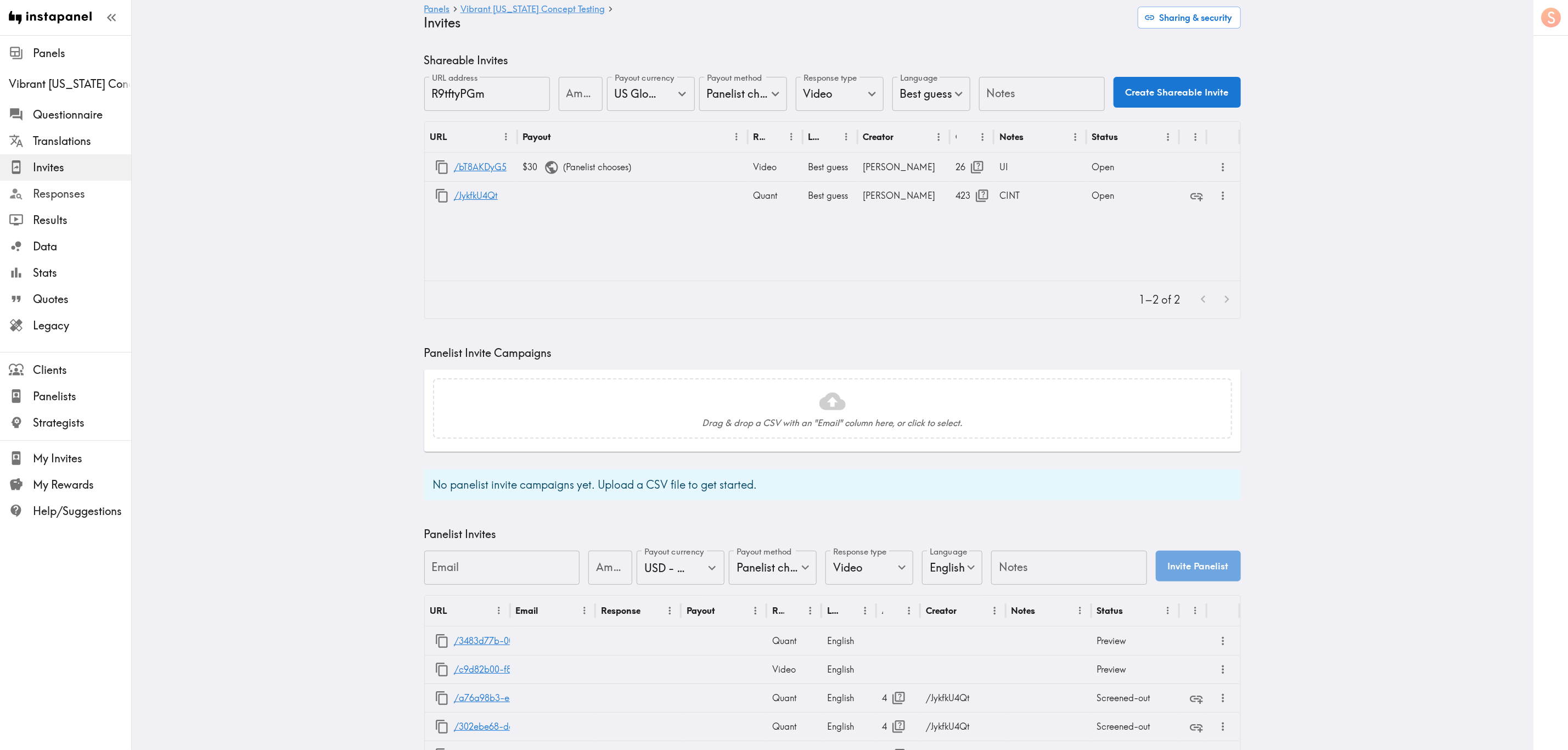
click at [96, 198] on span "Responses" at bounding box center [82, 193] width 98 height 15
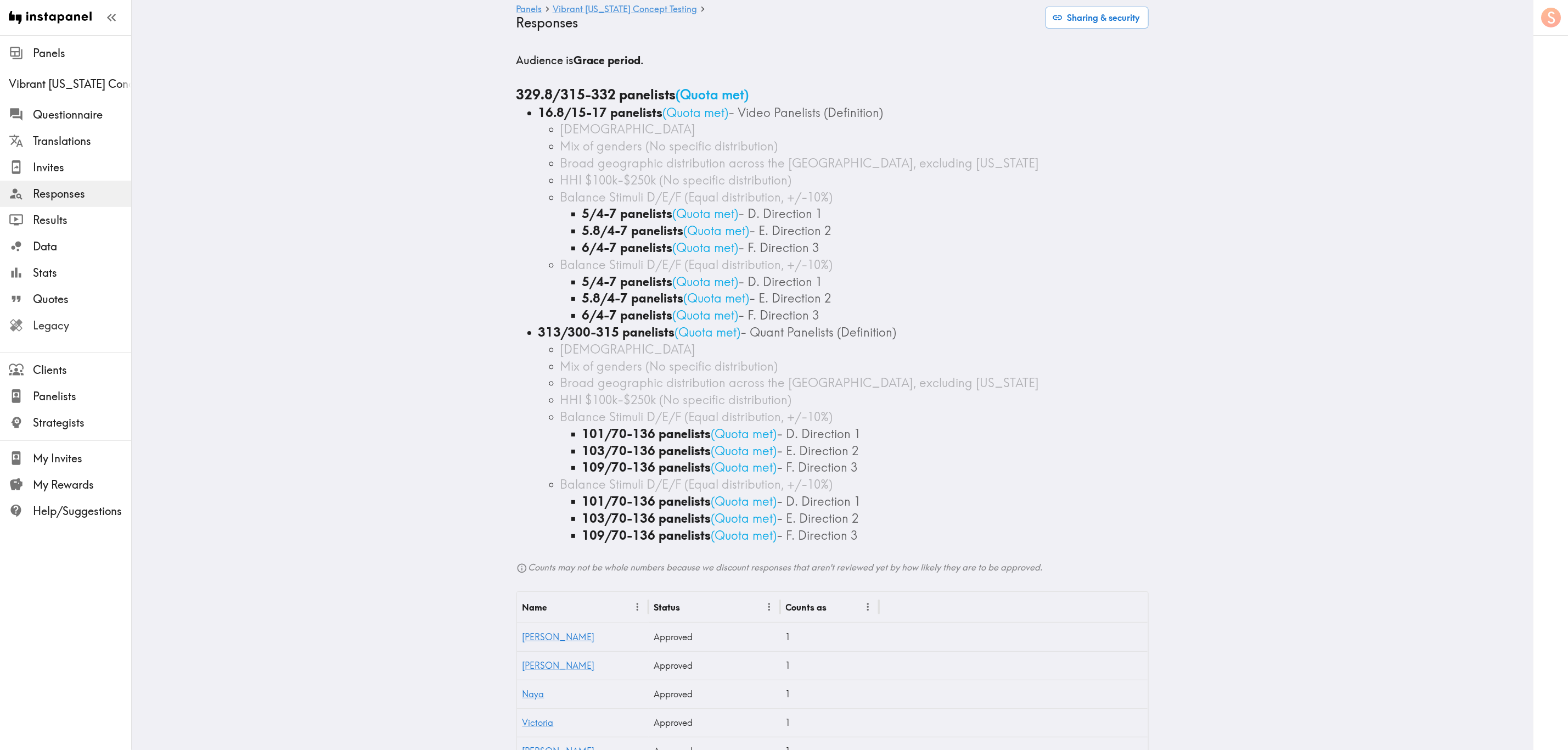
click at [85, 333] on span "Legacy" at bounding box center [82, 325] width 98 height 15
